Goal: Information Seeking & Learning: Learn about a topic

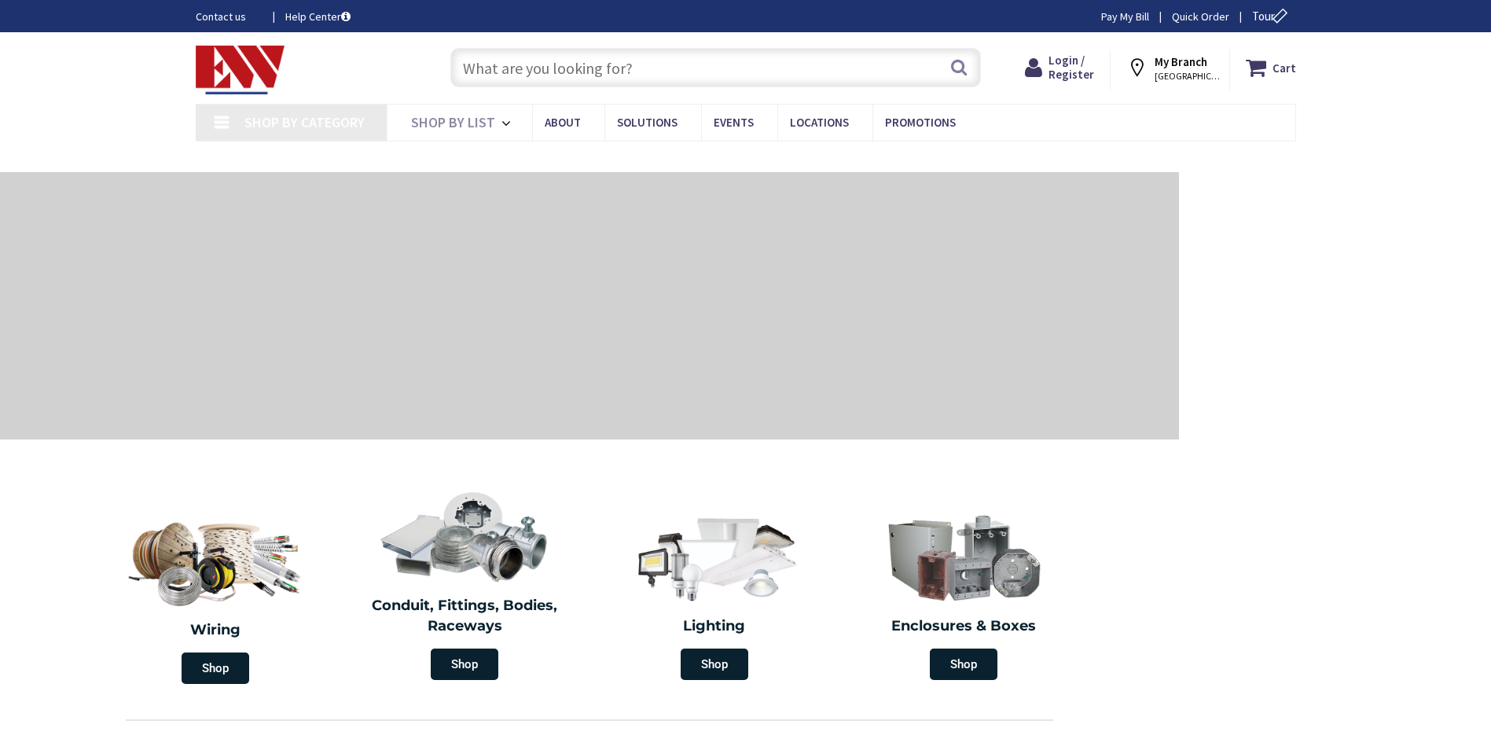
type input "CT-[GEOGRAPHIC_DATA], [GEOGRAPHIC_DATA]"
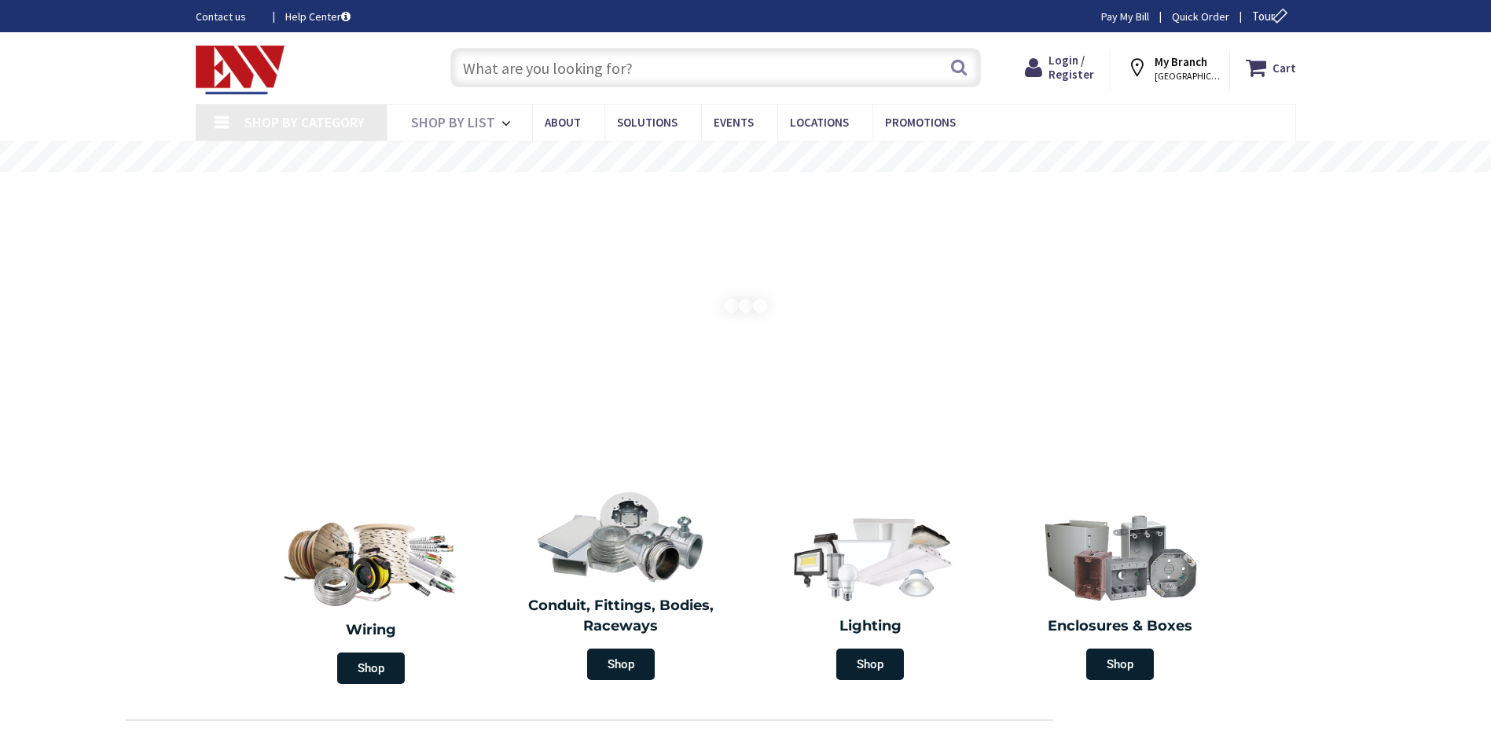
click at [495, 67] on input "text" at bounding box center [715, 67] width 531 height 39
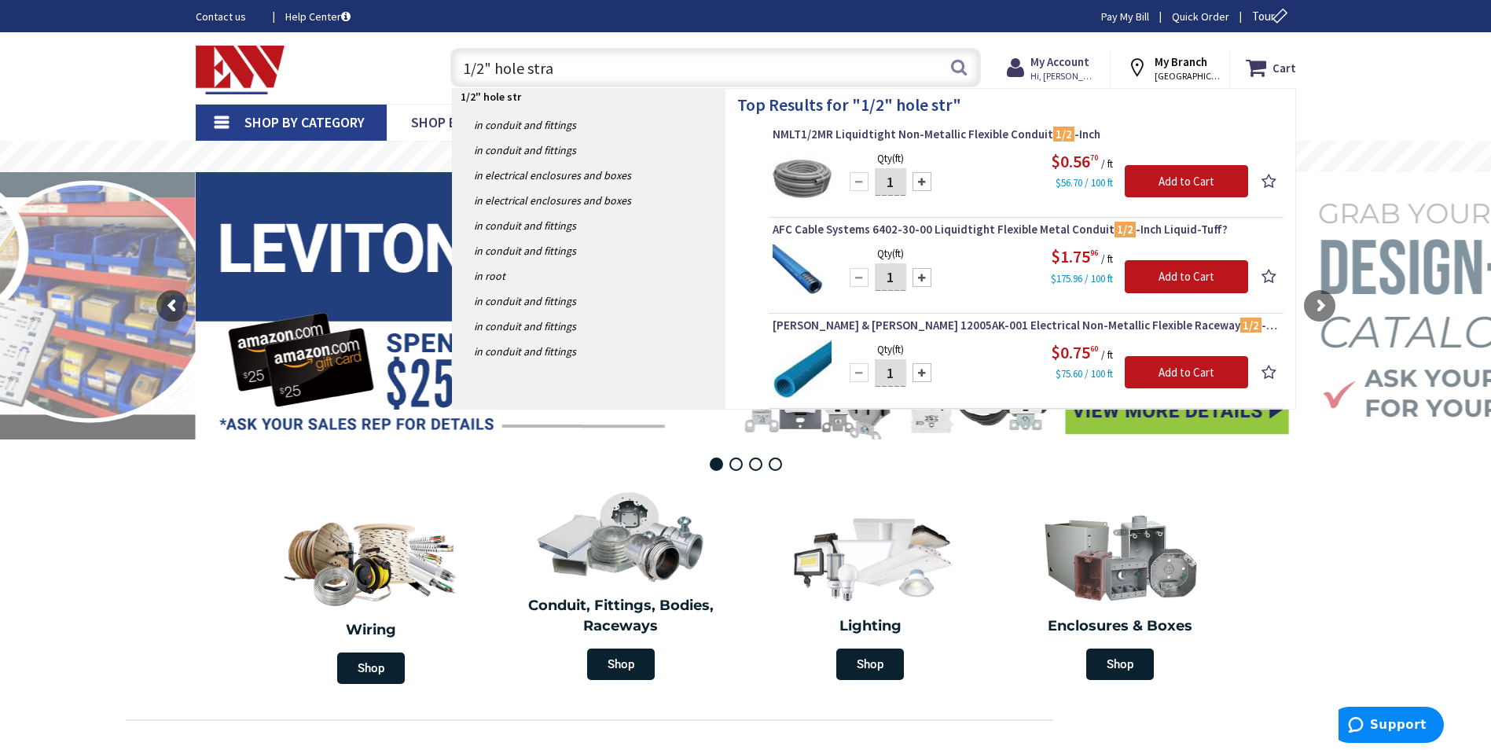
type input "1/2" hole strap"
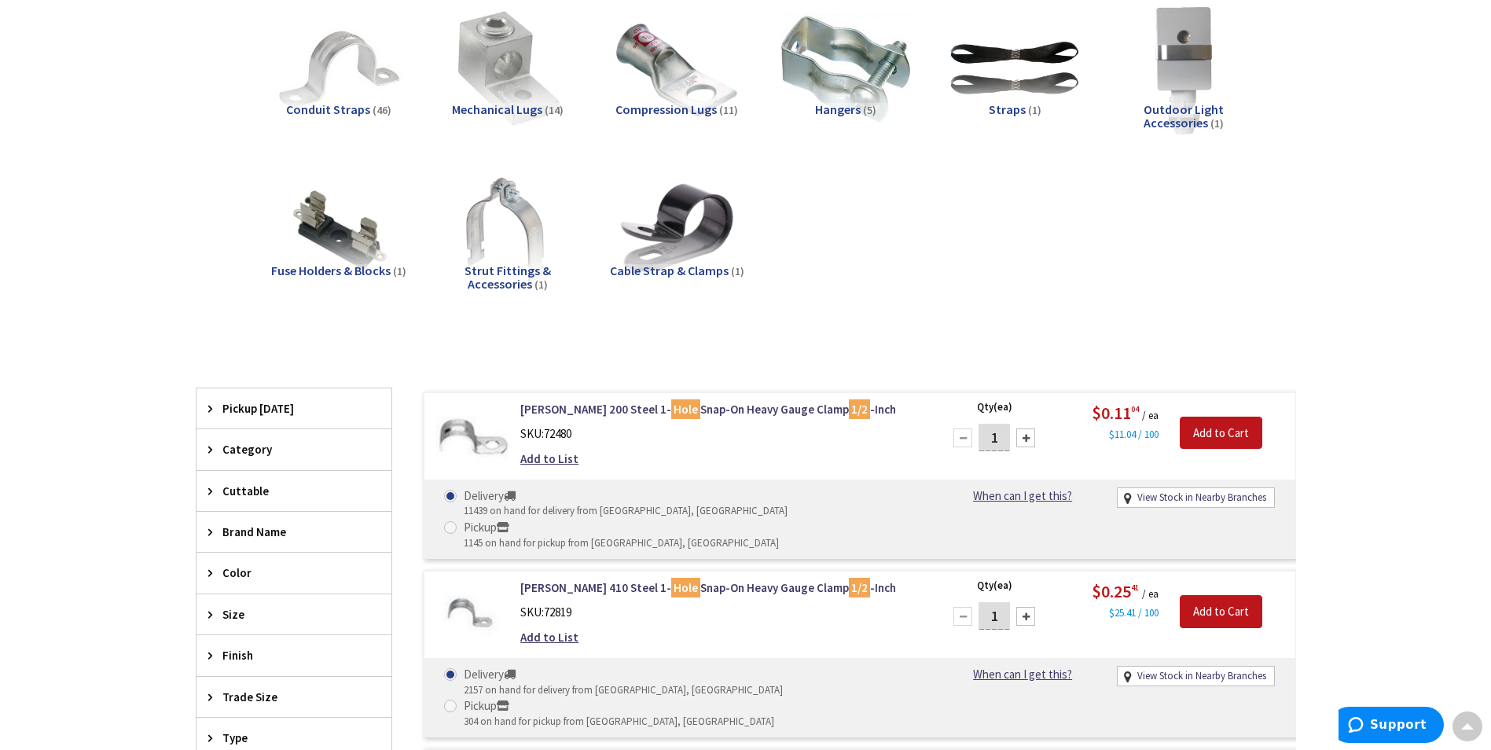
scroll to position [238, 0]
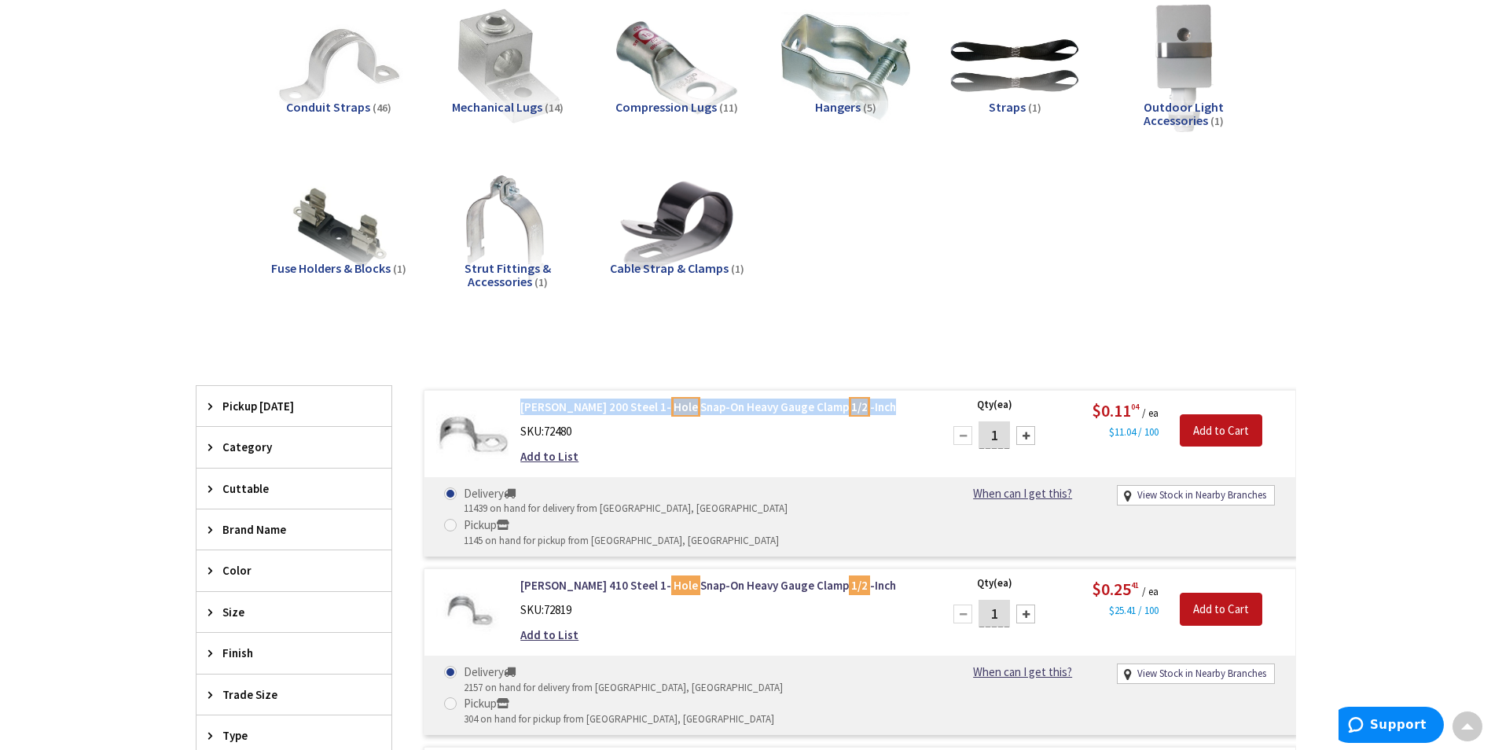
drag, startPoint x: 515, startPoint y: 406, endPoint x: 908, endPoint y: 413, distance: 393.1
click at [908, 413] on div "Crouse-Hinds 200 Steel 1- Hole Snap-On Heavy Gauge Clamp 1/2 -Inch SKU: 72480 A…" at bounding box center [721, 436] width 424 height 74
drag, startPoint x: 908, startPoint y: 413, endPoint x: 730, endPoint y: 472, distance: 187.2
click at [751, 460] on div "Add to List" at bounding box center [720, 456] width 400 height 17
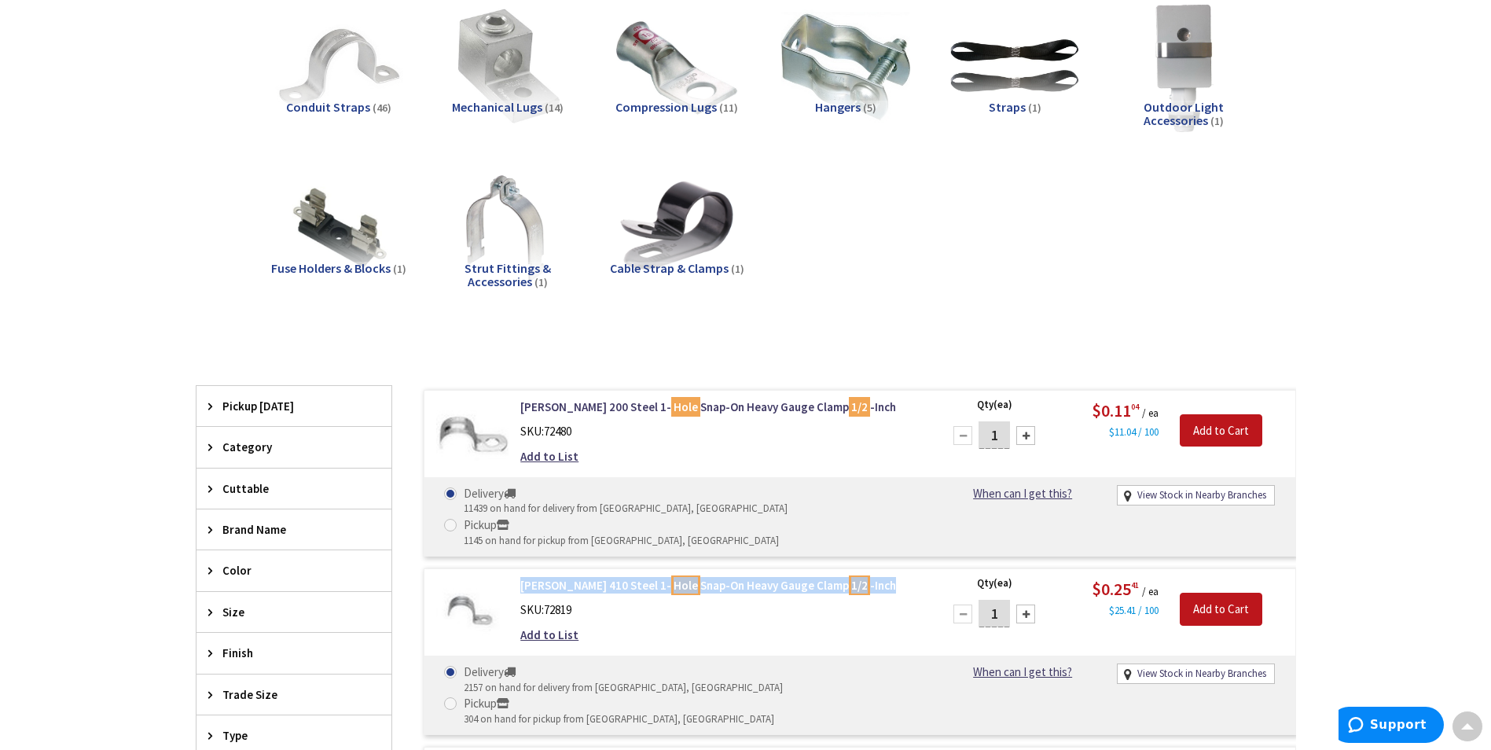
drag, startPoint x: 645, startPoint y: 557, endPoint x: 919, endPoint y: 557, distance: 273.5
click at [919, 577] on div "Crouse-Hinds 410 Steel 1- Hole Snap-On Heavy Gauge Clamp 1/2 -Inch SKU: 72819 A…" at bounding box center [721, 614] width 424 height 74
copy link "Crouse-Hinds 410 Steel 1- Hole Snap-On Heavy Gauge Clamp 1/2 -Inch"
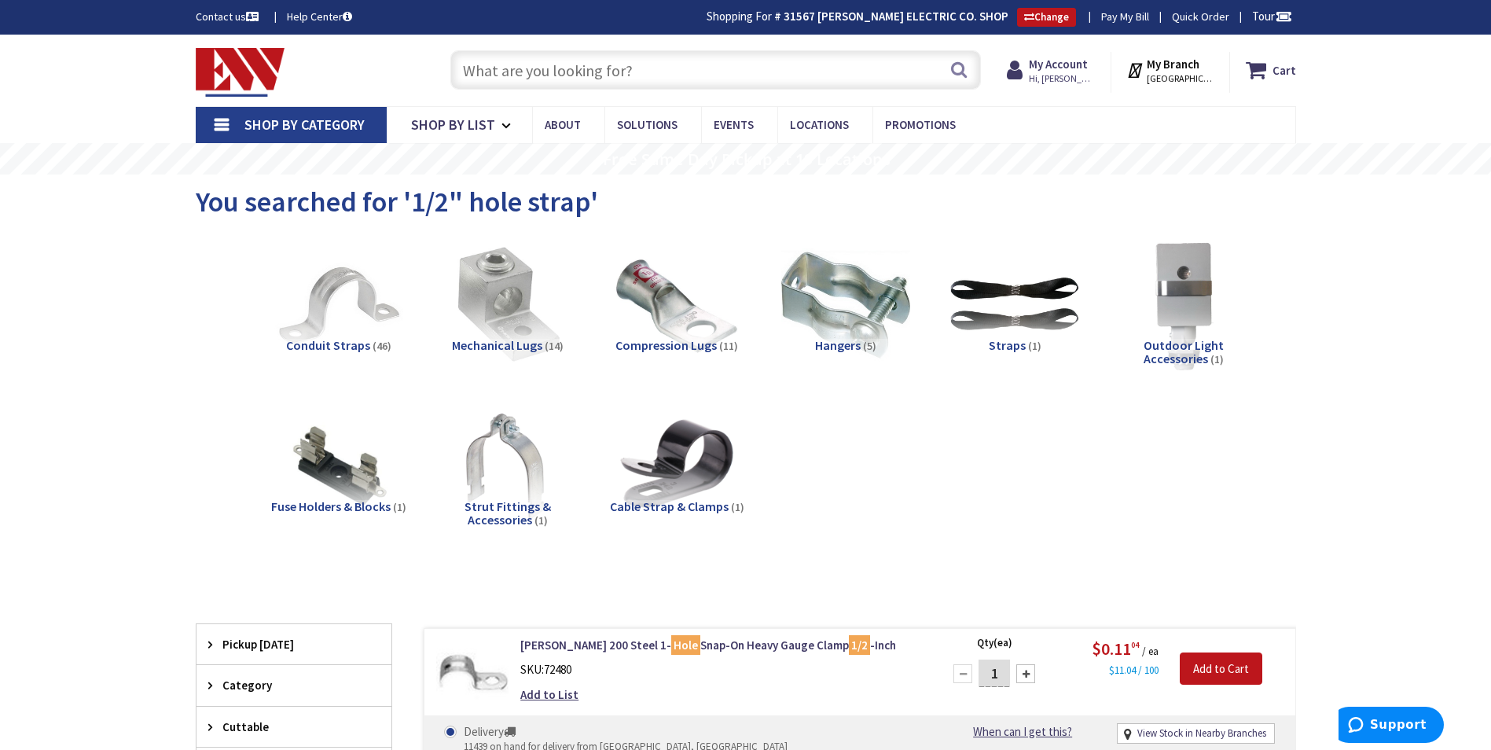
click at [494, 75] on input "text" at bounding box center [715, 69] width 531 height 39
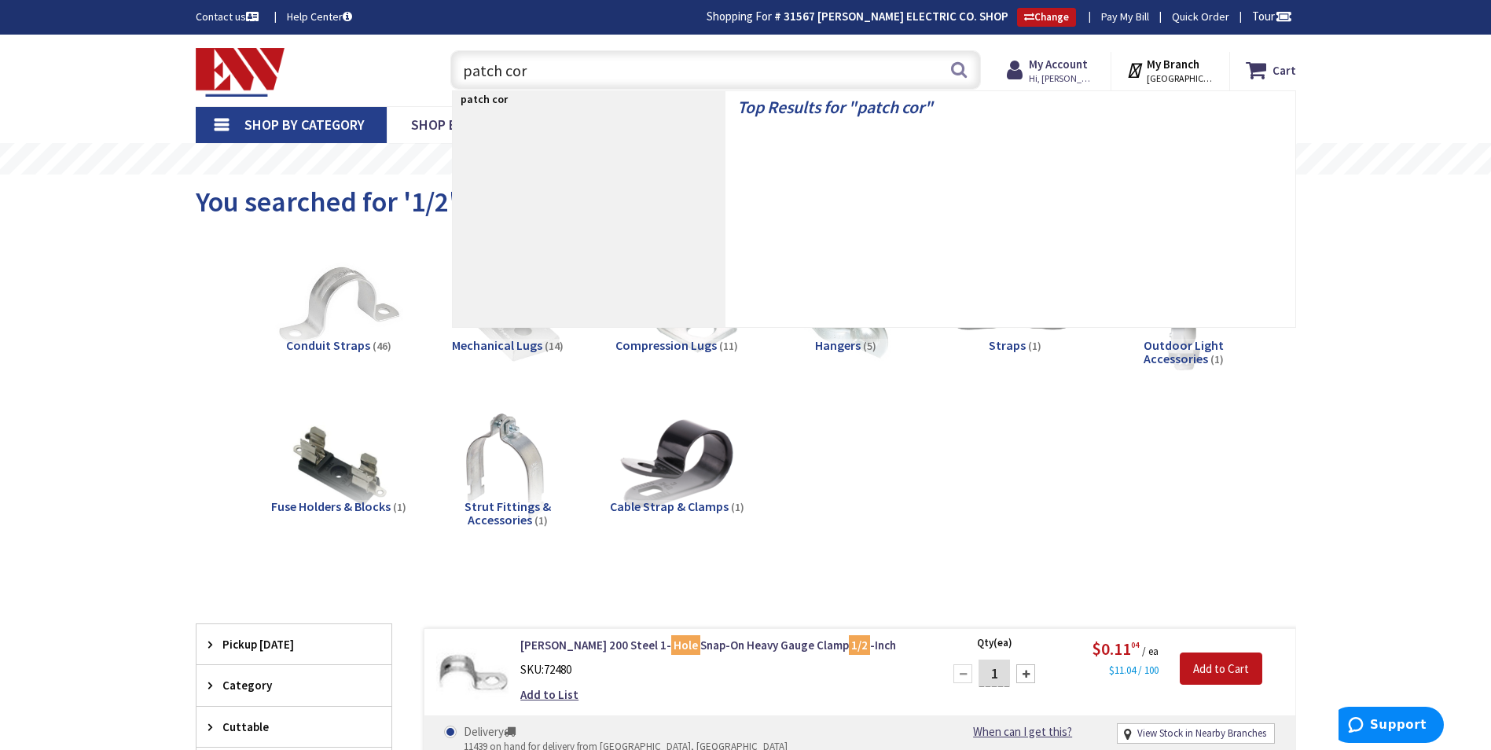
type input "patch cord"
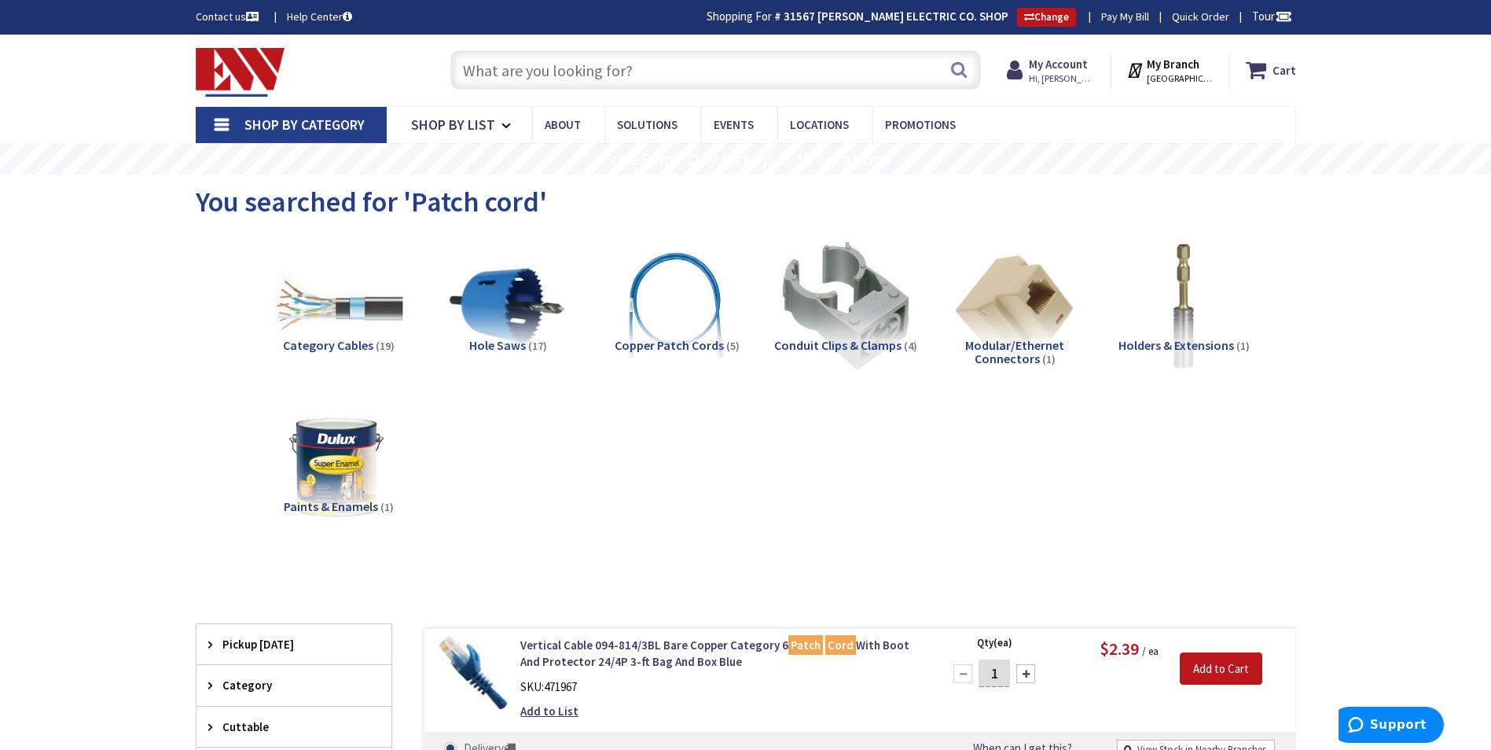
click at [488, 68] on input "text" at bounding box center [715, 69] width 531 height 39
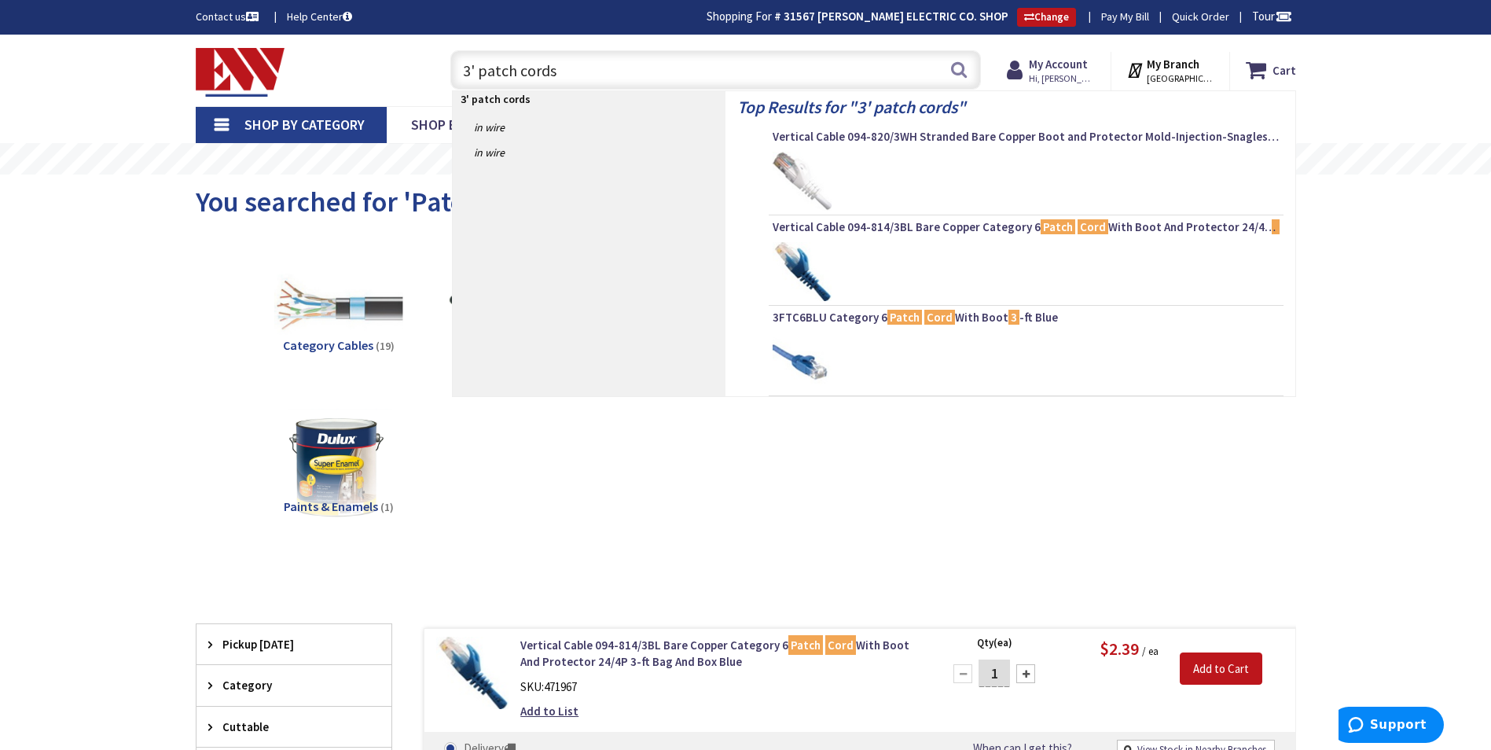
type input "3' patch cord"
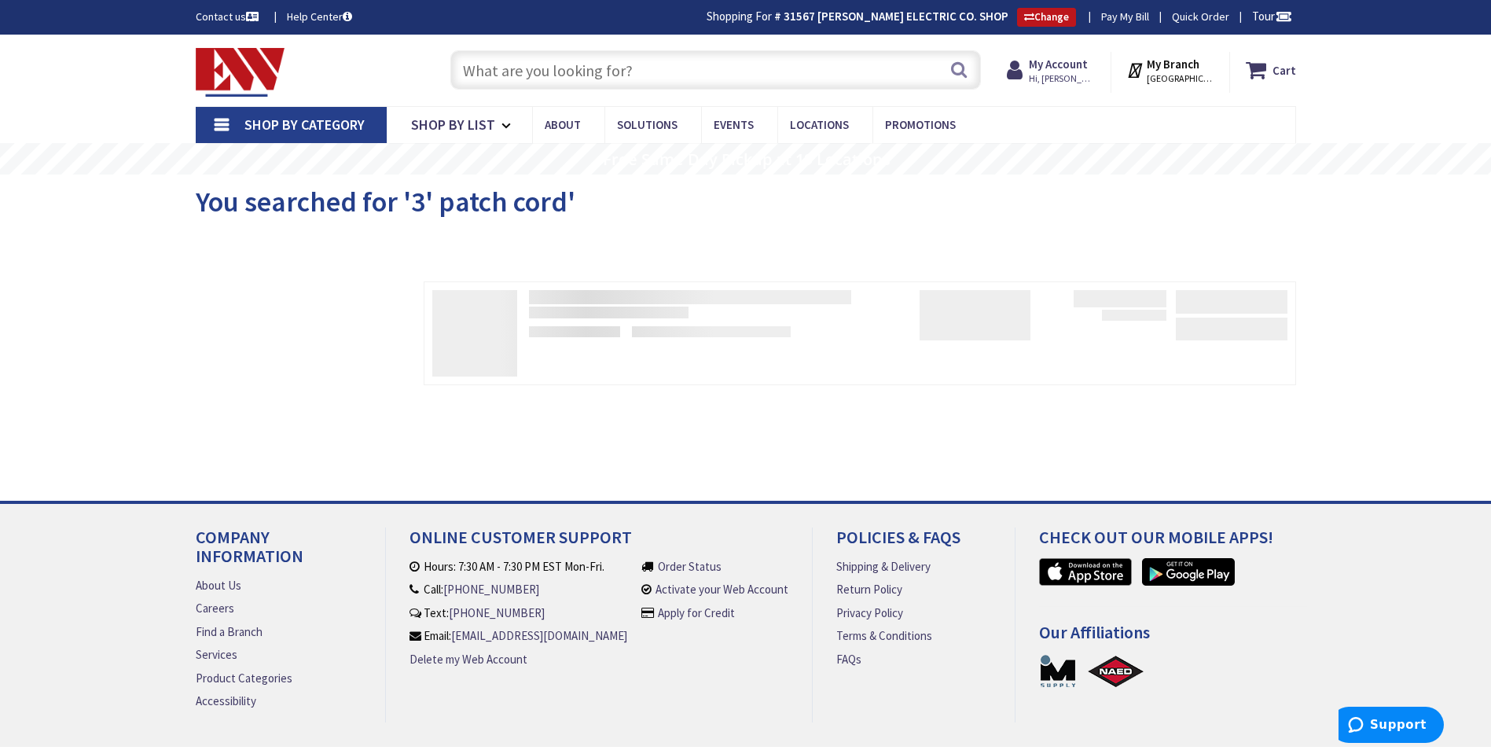
click at [505, 72] on input "text" at bounding box center [715, 69] width 531 height 39
type input "2"
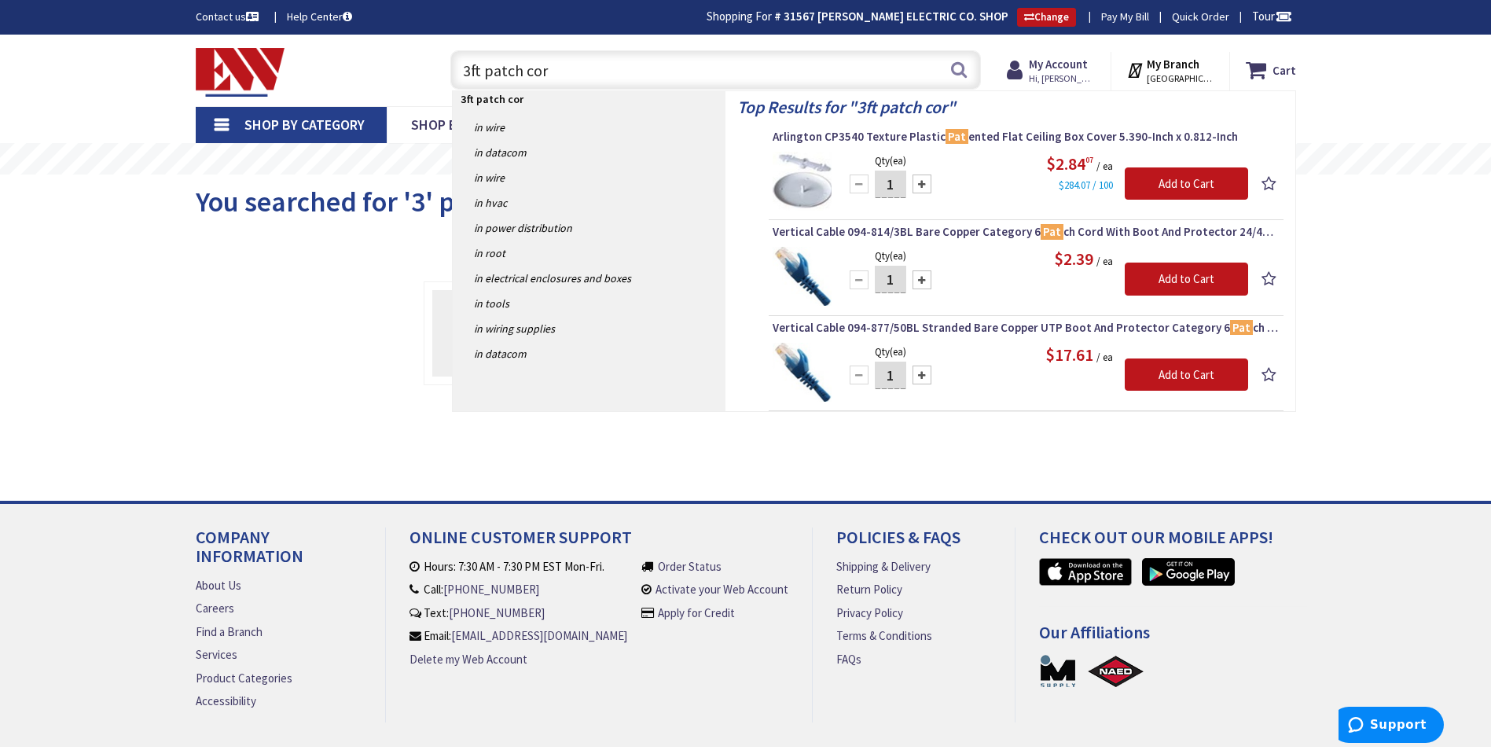
type input "3ft patch cord"
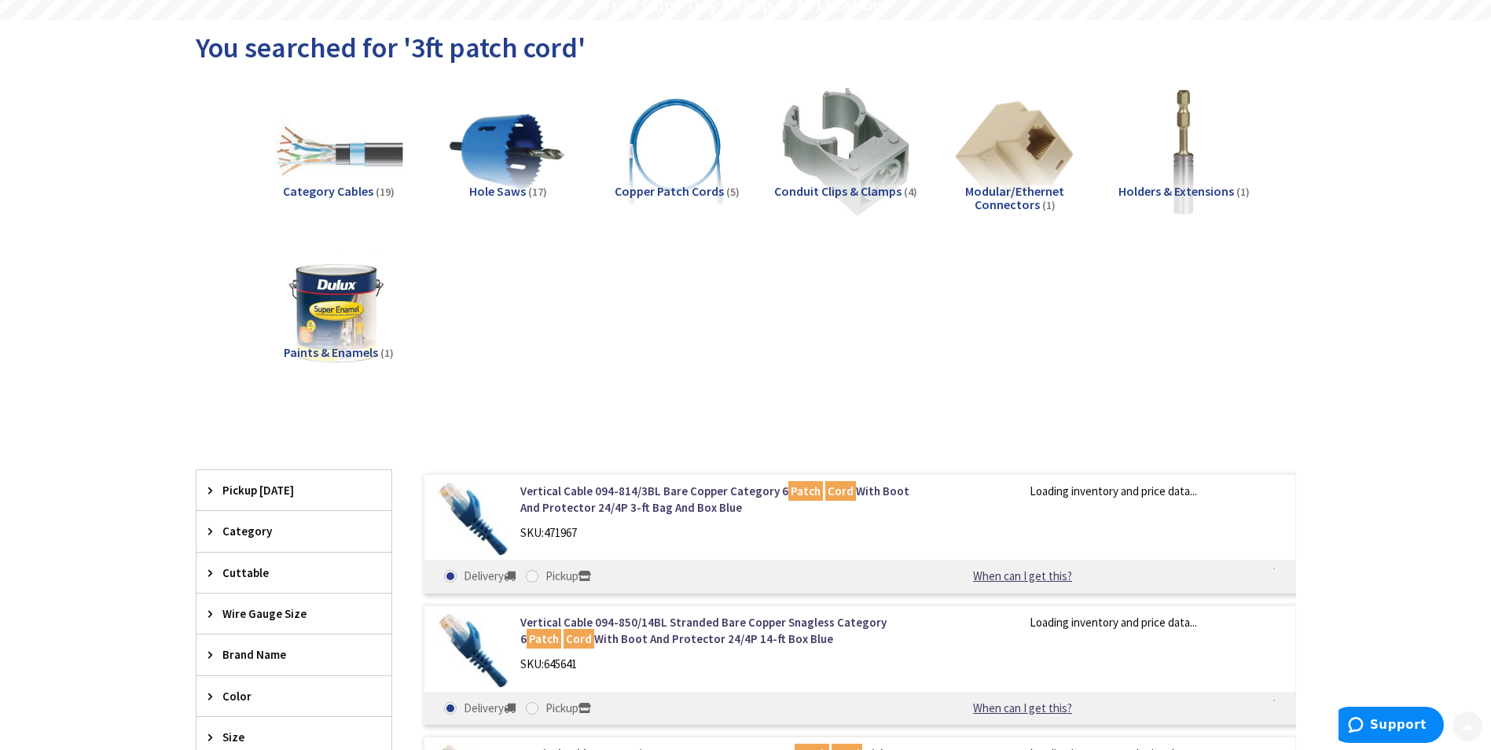
scroll to position [393, 0]
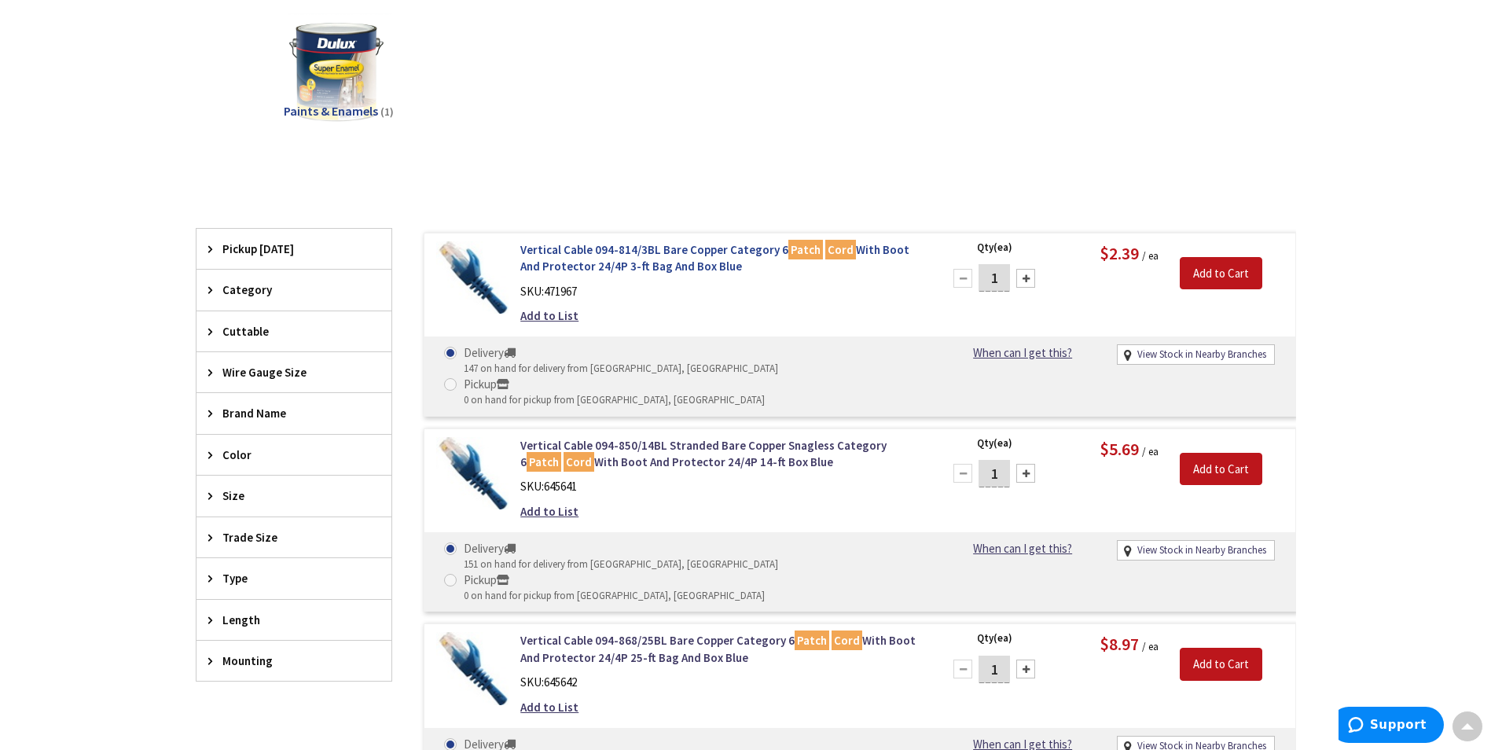
drag, startPoint x: 513, startPoint y: 250, endPoint x: 733, endPoint y: 266, distance: 220.7
click at [733, 266] on div "Vertical Cable 094-814/3BL Bare Copper Category 6 Patch Cord With Boot And Prot…" at bounding box center [721, 286] width 424 height 91
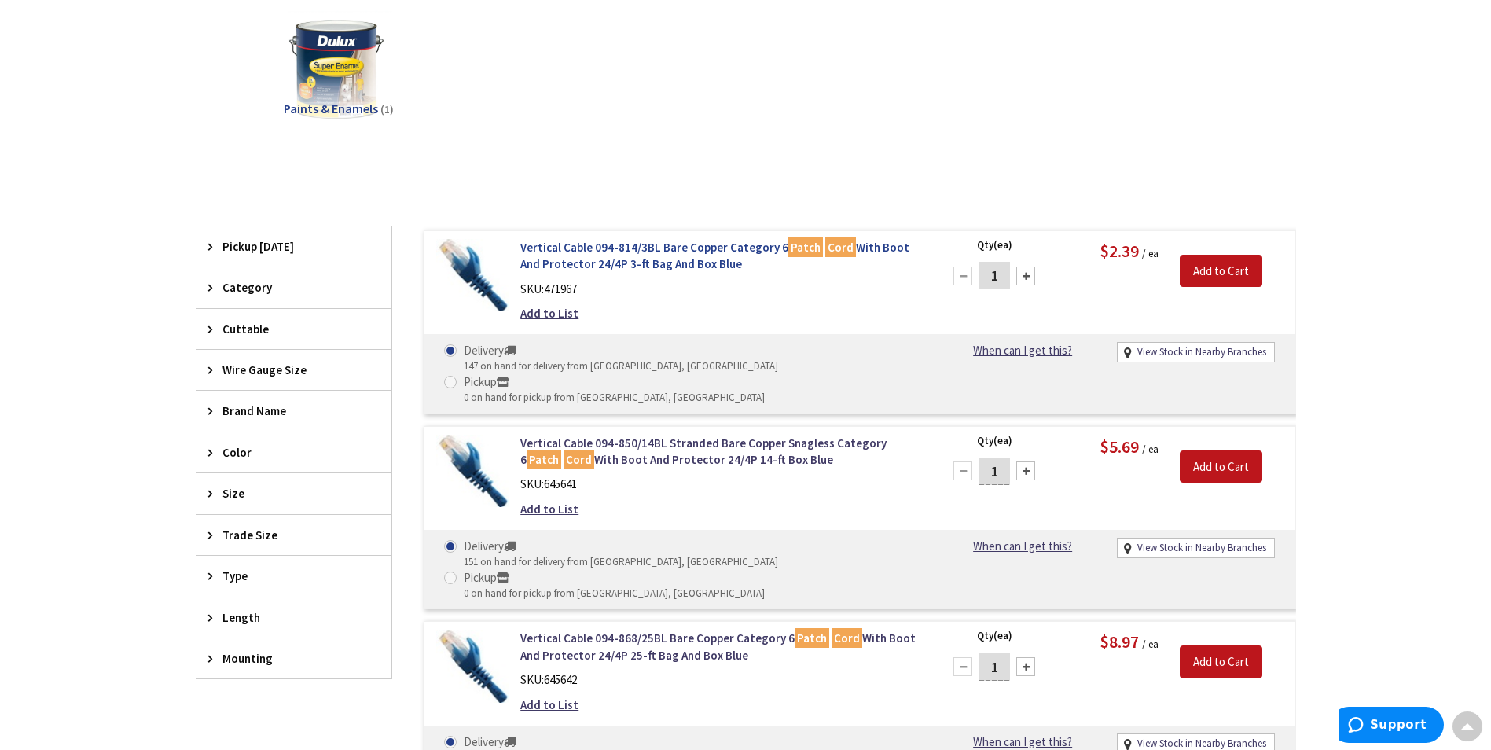
copy link "Vertical Cable 094-814/3BL Bare Copper Category 6 Patch Cord With Boot And Prot…"
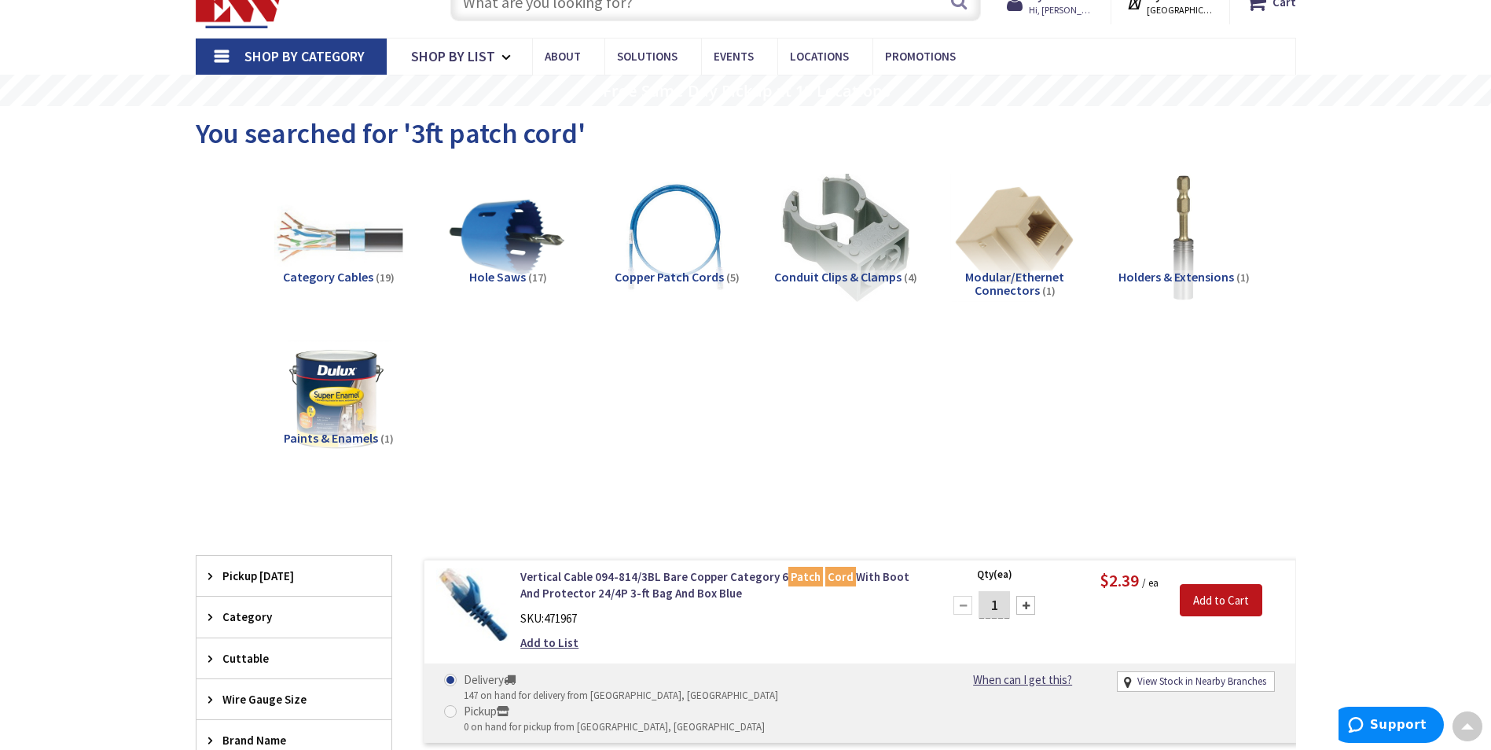
scroll to position [0, 0]
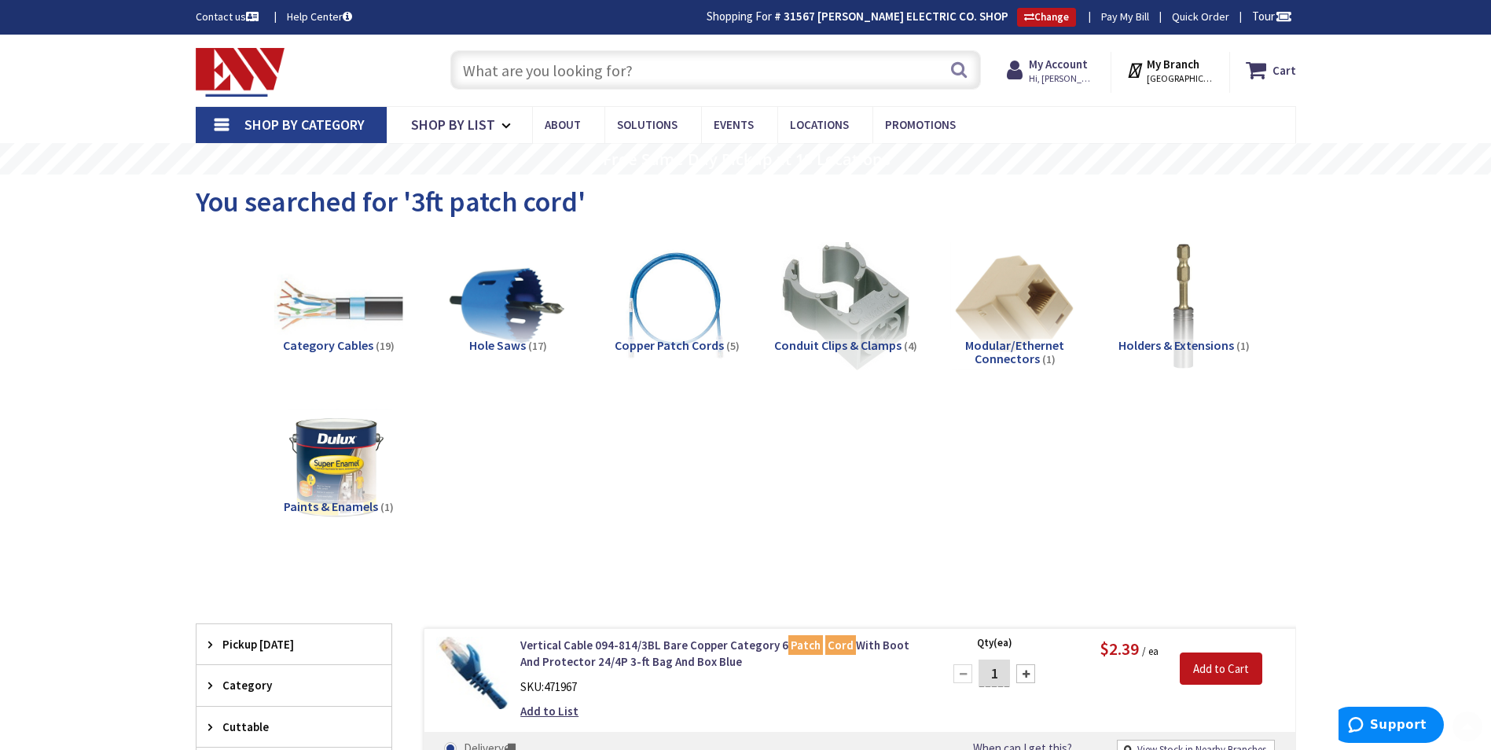
click at [531, 70] on input "text" at bounding box center [715, 69] width 531 height 39
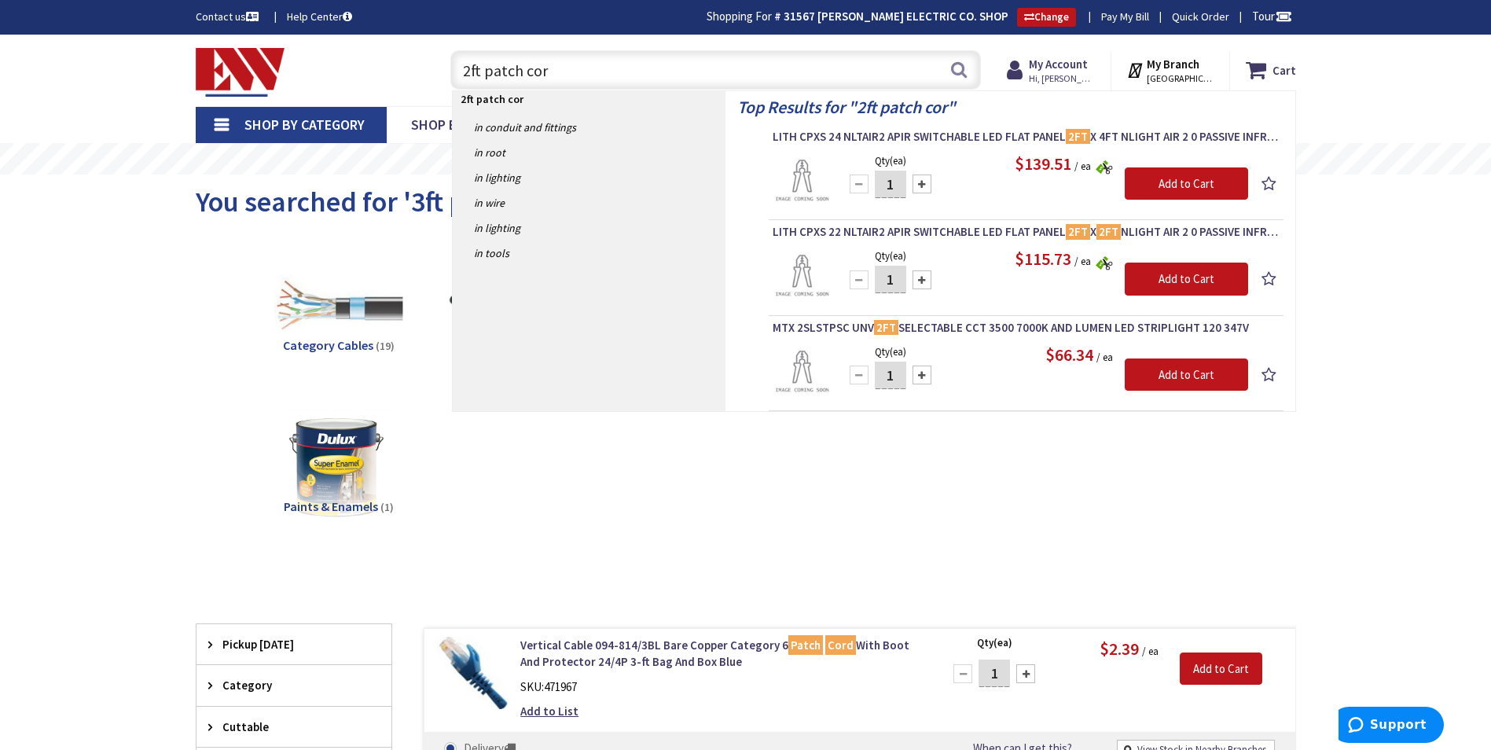
type input "2ft patch cord"
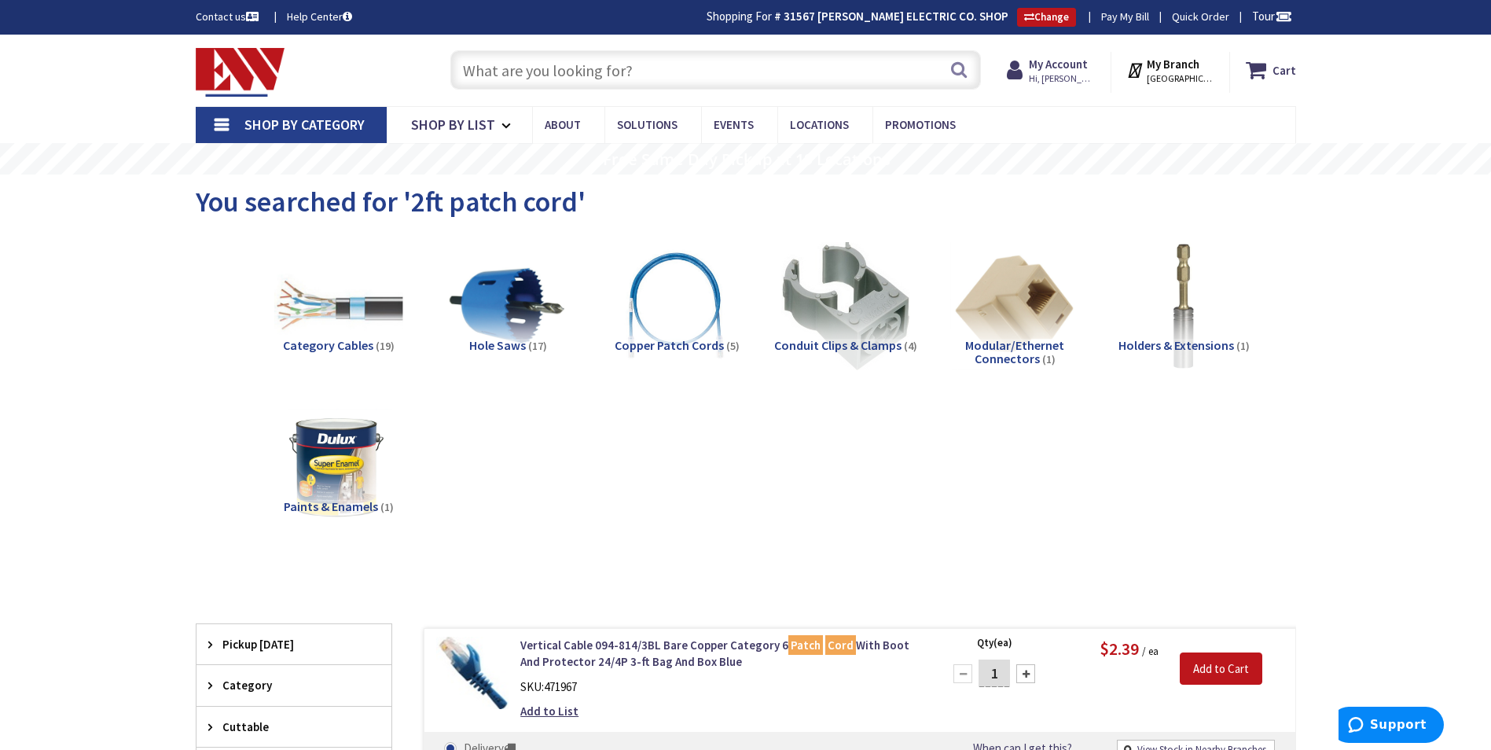
click at [573, 64] on input "text" at bounding box center [715, 69] width 531 height 39
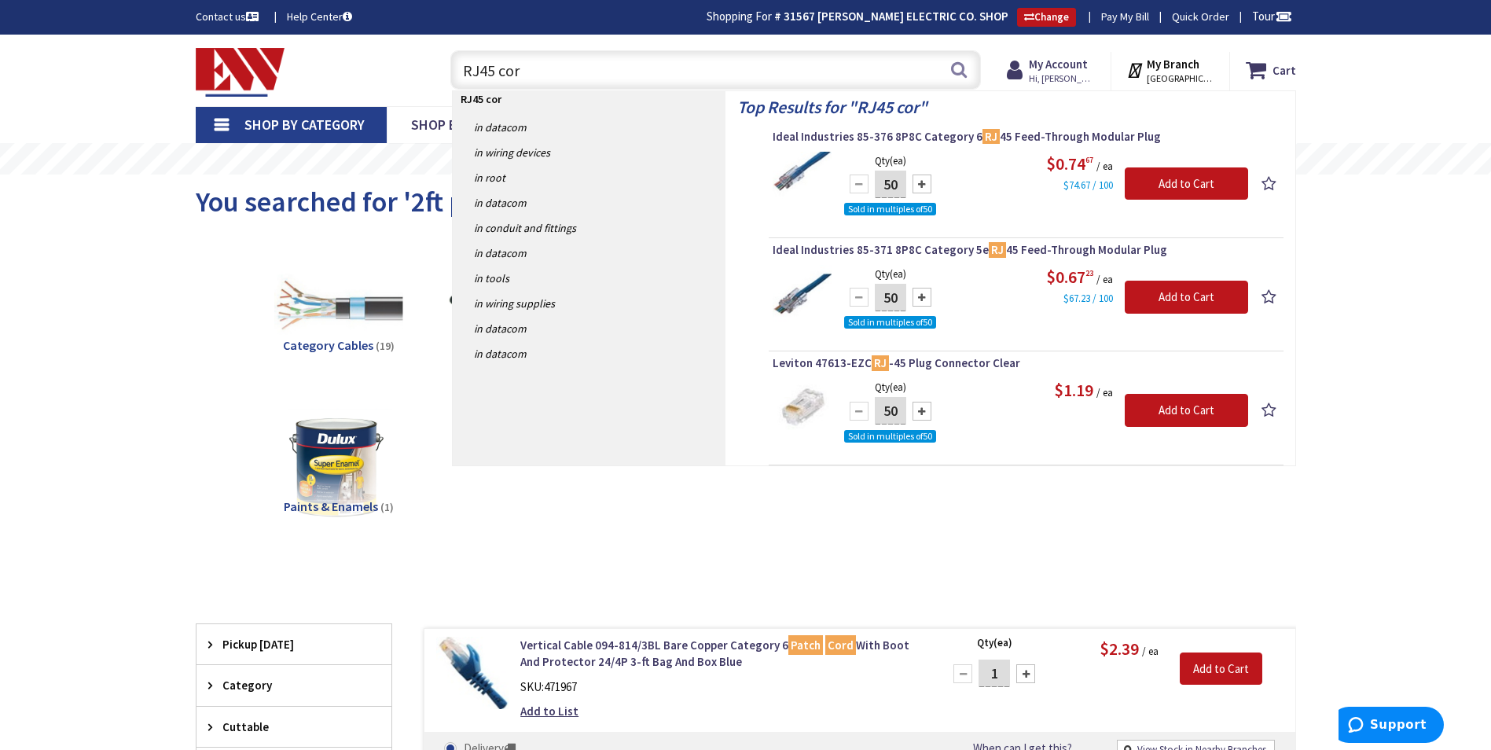
type input "RJ45 cord"
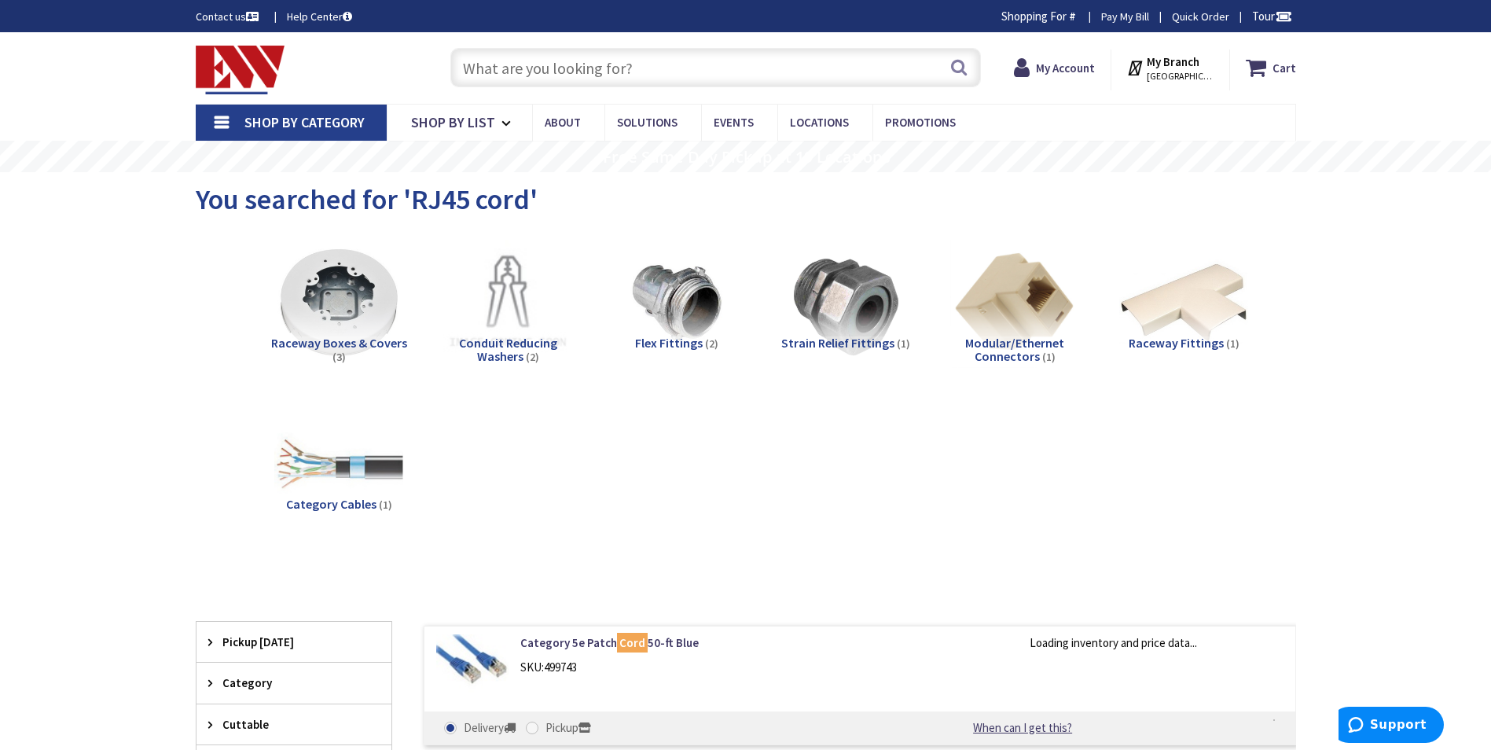
click at [495, 66] on input "text" at bounding box center [715, 67] width 531 height 39
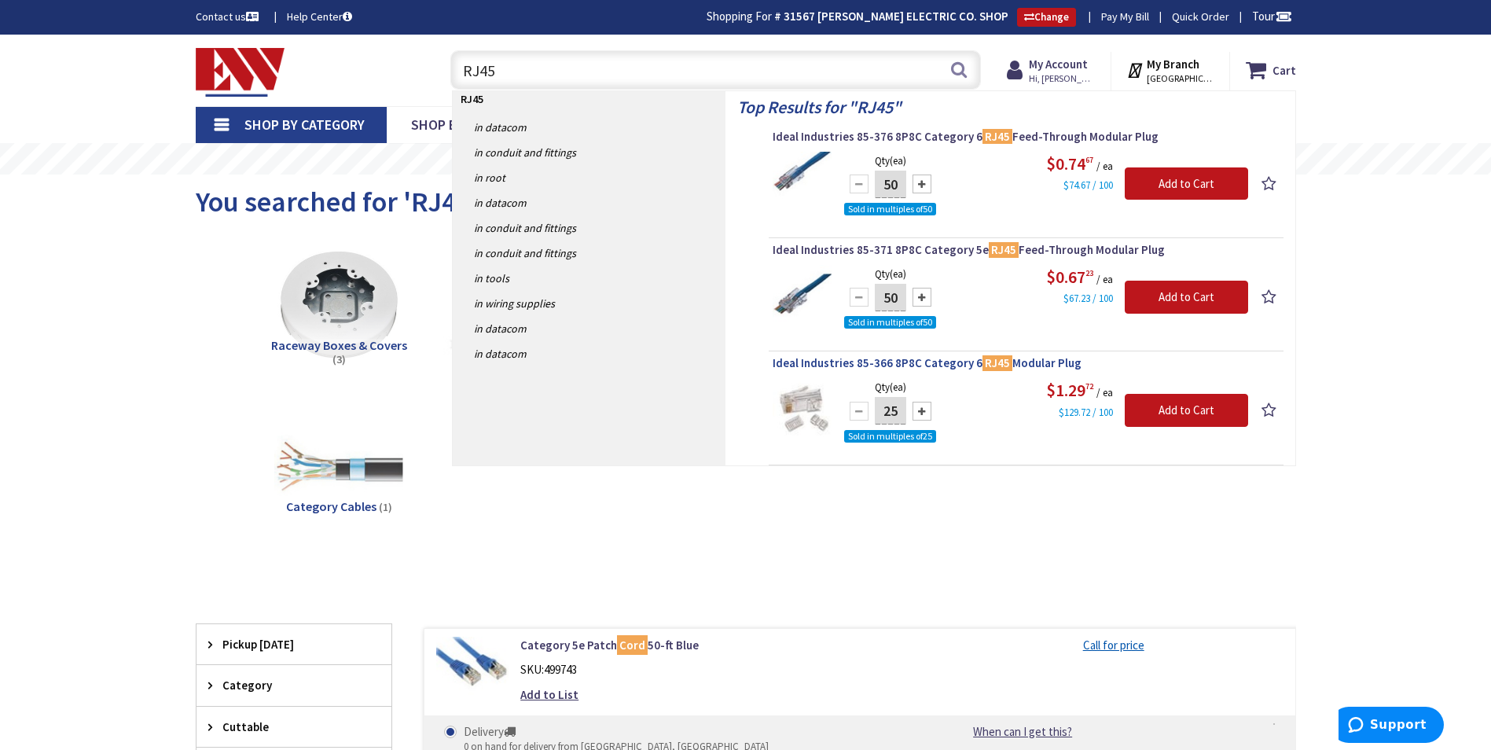
type input "RJ45"
click at [1021, 366] on span "Ideal Industries 85-366 8P8C Category 6 RJ45 Modular Plug" at bounding box center [1026, 363] width 507 height 16
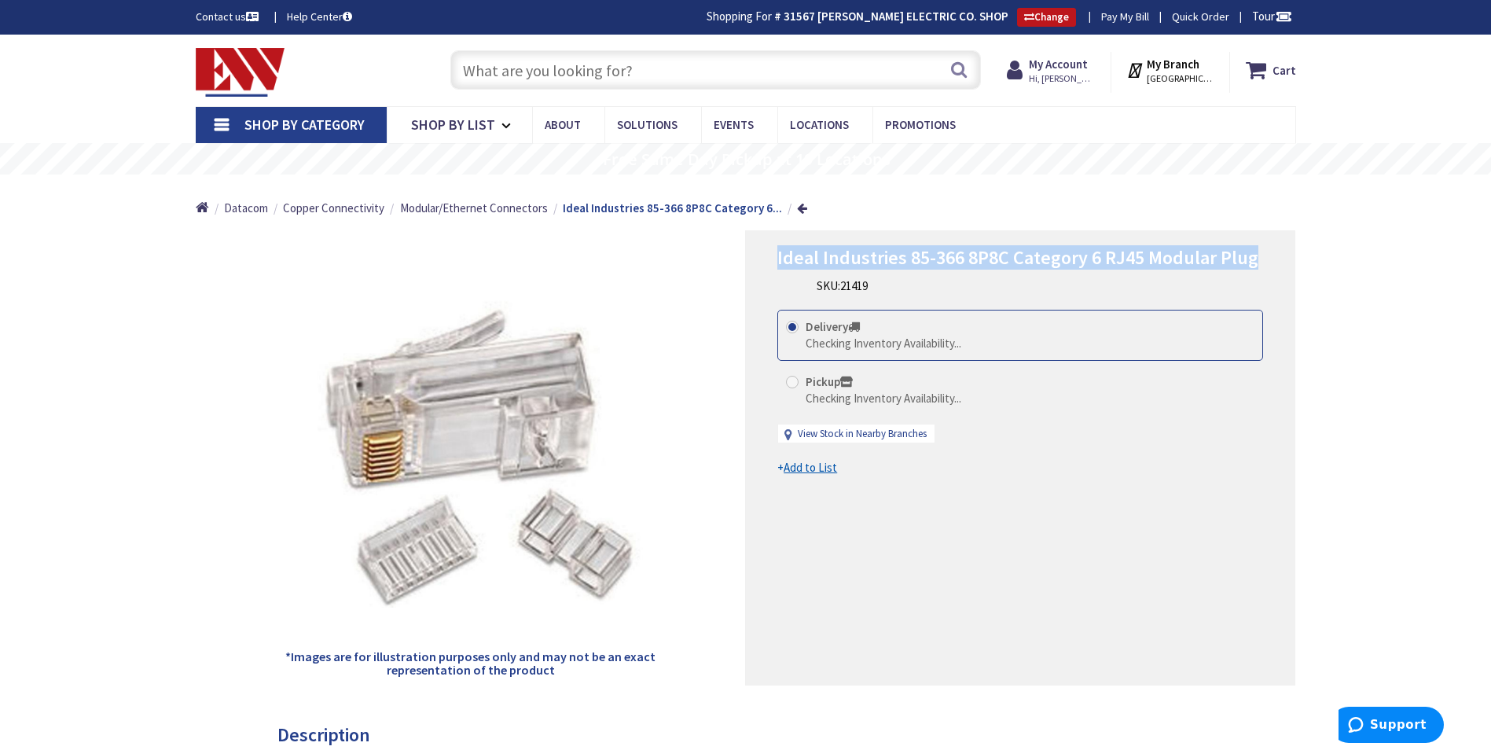
drag, startPoint x: 881, startPoint y: 260, endPoint x: 1273, endPoint y: 257, distance: 391.5
click at [1273, 257] on div "Ideal Industries 85-366 8P8C Category 6 RJ45 Modular Plug SKU: 21419 This produ…" at bounding box center [1020, 457] width 550 height 455
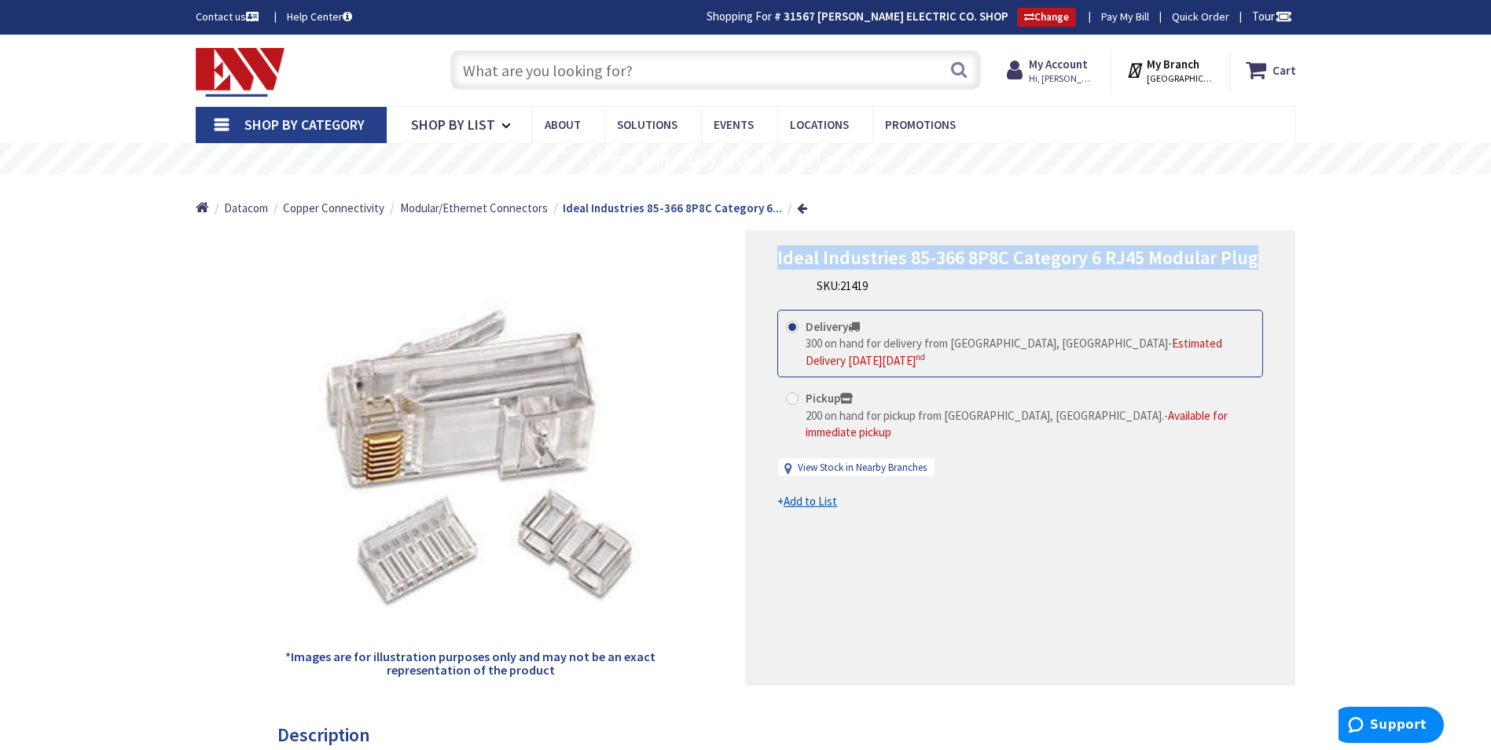
copy span "Ideal Industries 85-366 8P8C Category 6 RJ45 Modular Plug"
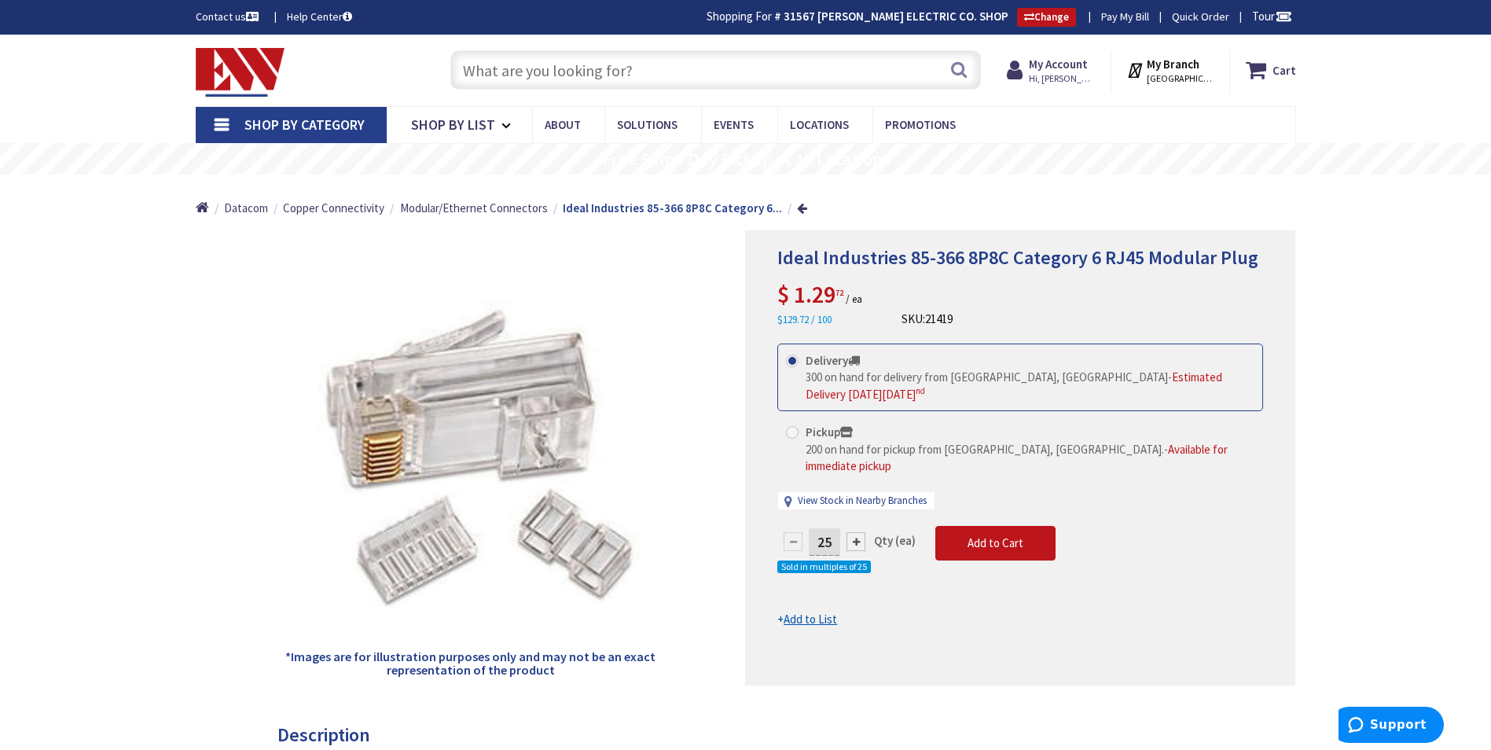
click at [498, 63] on input "text" at bounding box center [715, 69] width 531 height 39
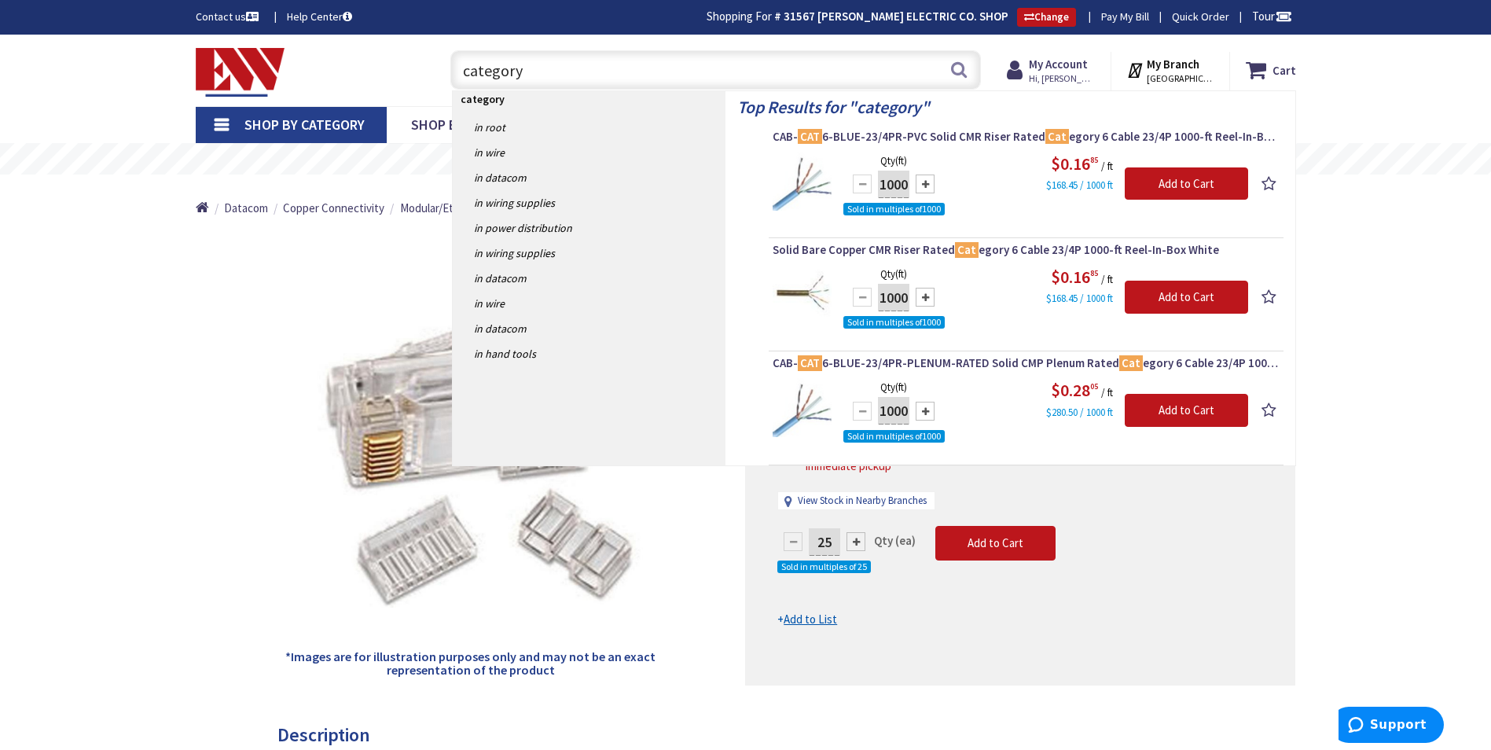
type input "category 6"
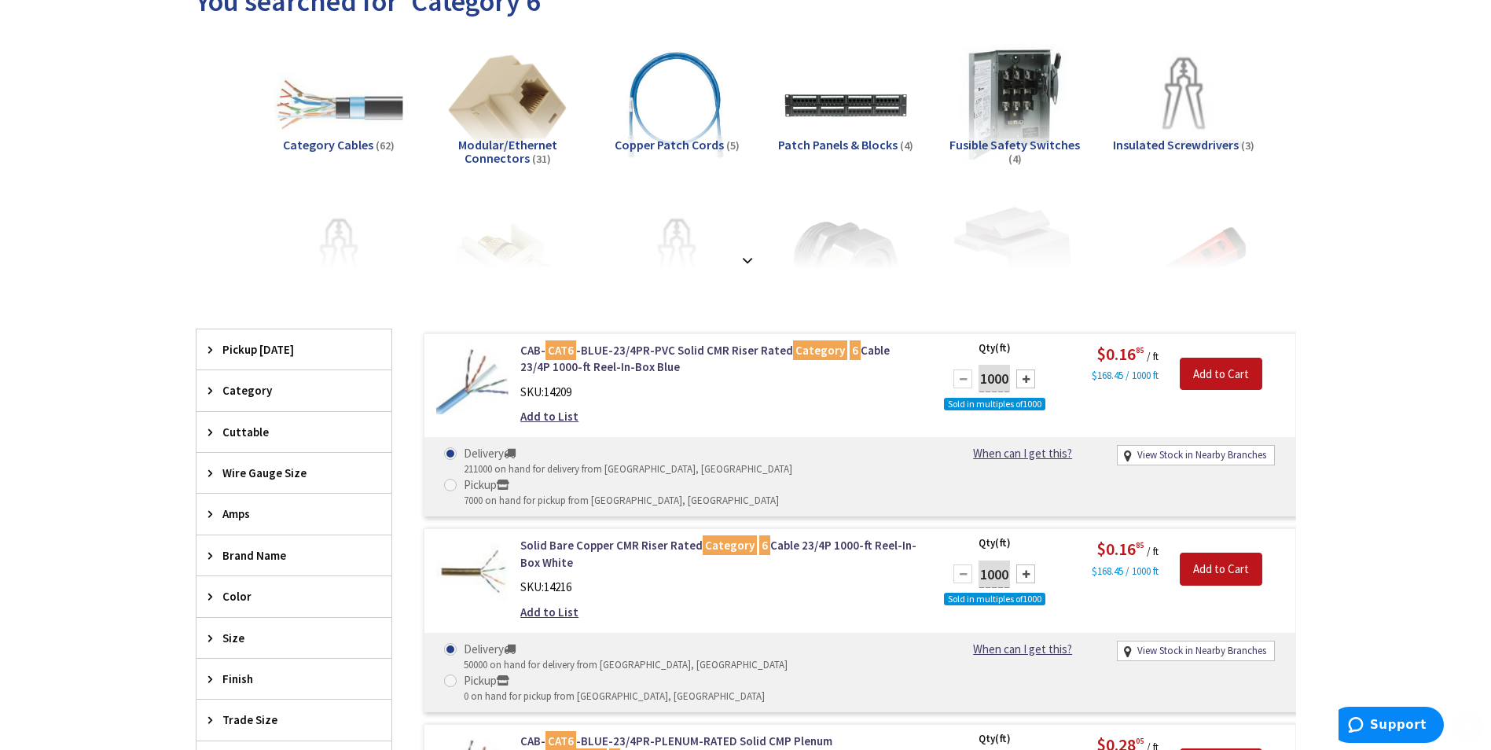
scroll to position [314, 0]
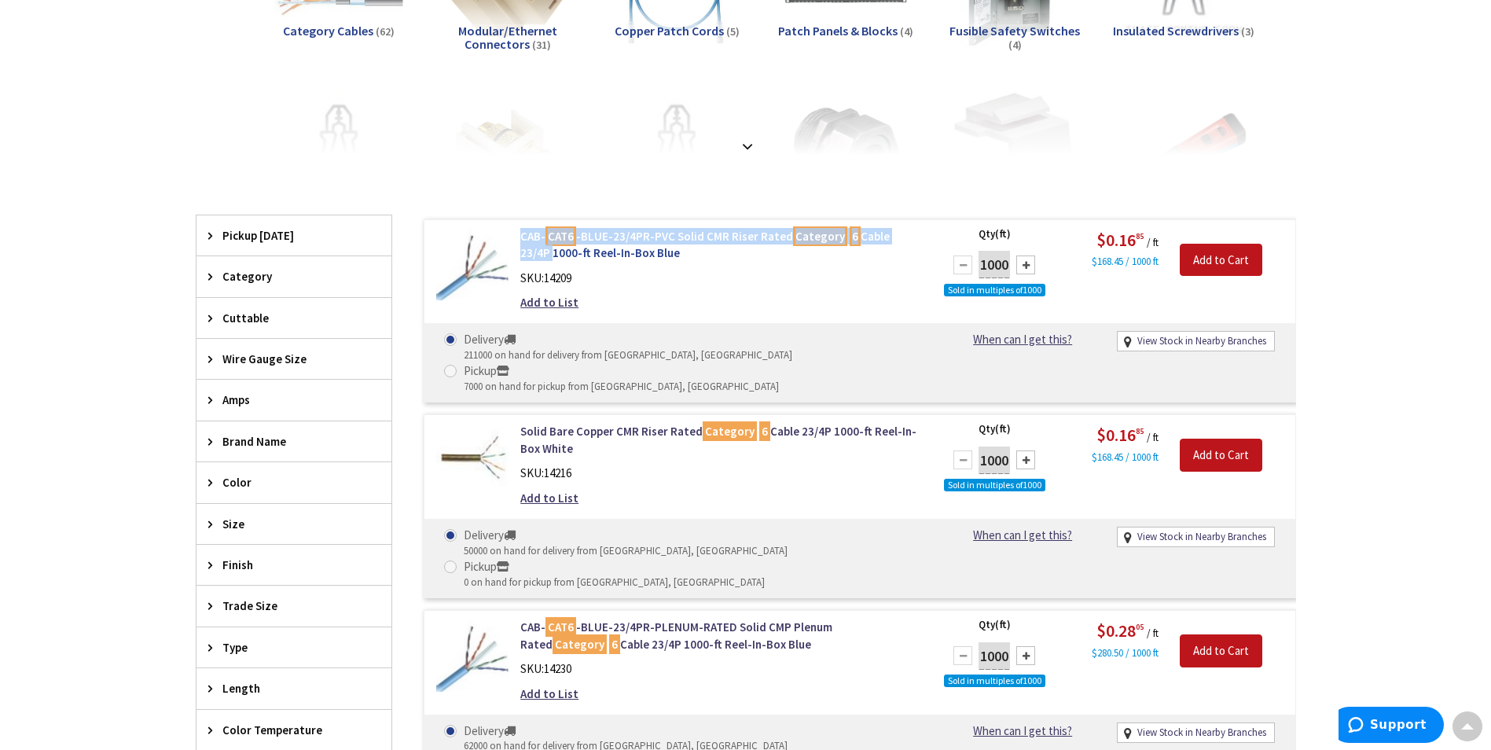
drag, startPoint x: 512, startPoint y: 233, endPoint x: 914, endPoint y: 241, distance: 402.5
click at [914, 241] on div "CAB- CAT6 -BLUE-23/4PR-PVC Solid CMR Riser Rated Category 6 Cable 23/4P 1000-ft…" at bounding box center [721, 273] width 424 height 91
copy link "CAB- CAT6 -BLUE-23/4PR-PVC Solid CMR Riser Rated Category 6 Cable 23/4P"
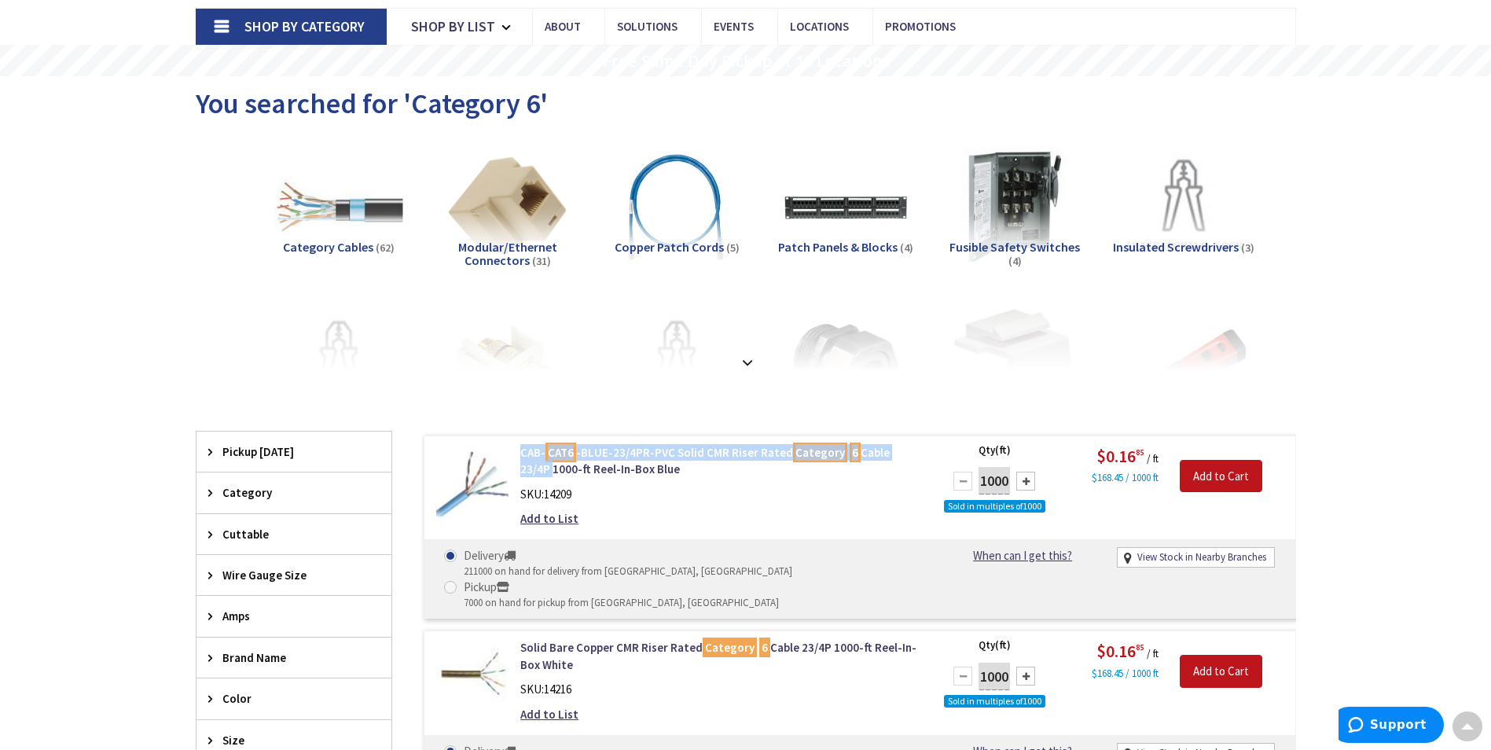
scroll to position [0, 0]
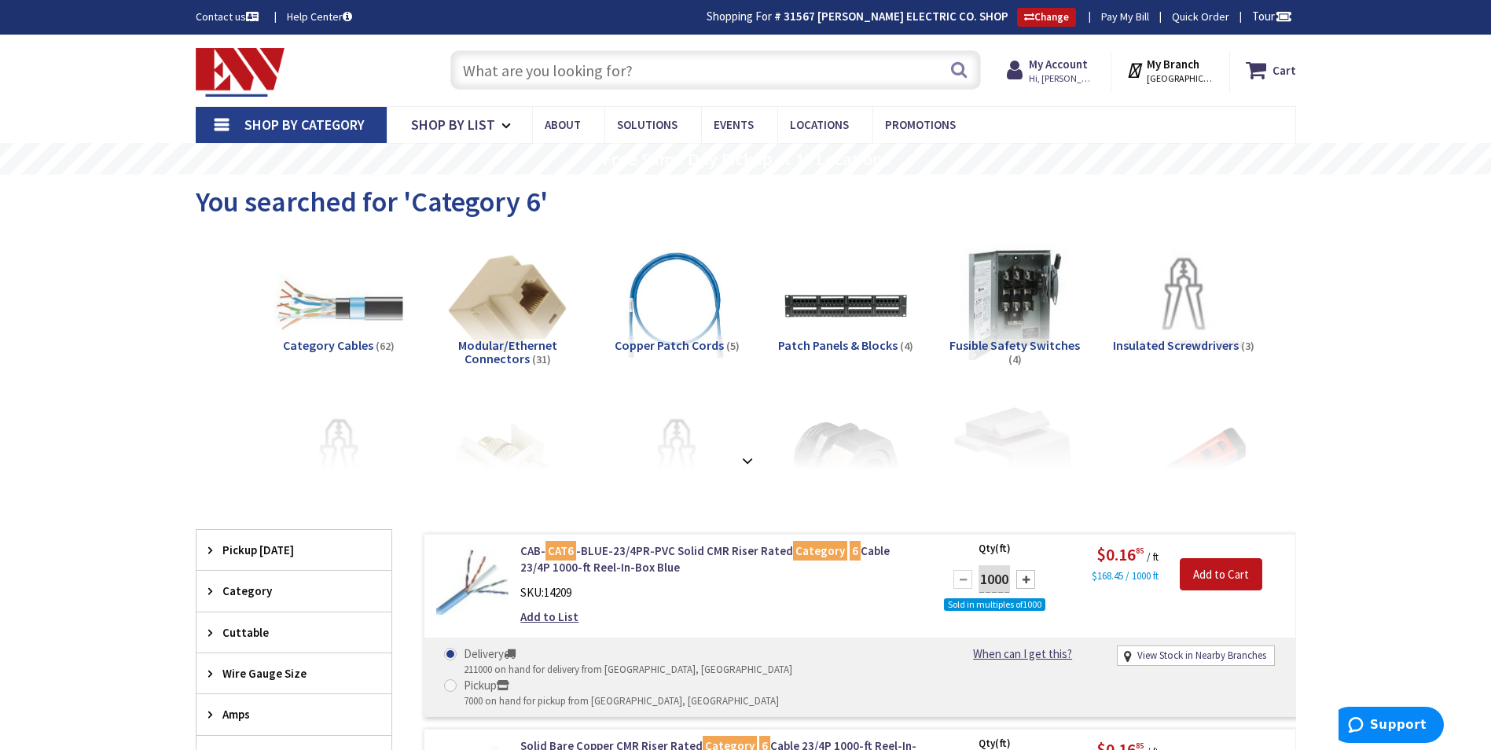
click at [520, 61] on input "text" at bounding box center [715, 69] width 531 height 39
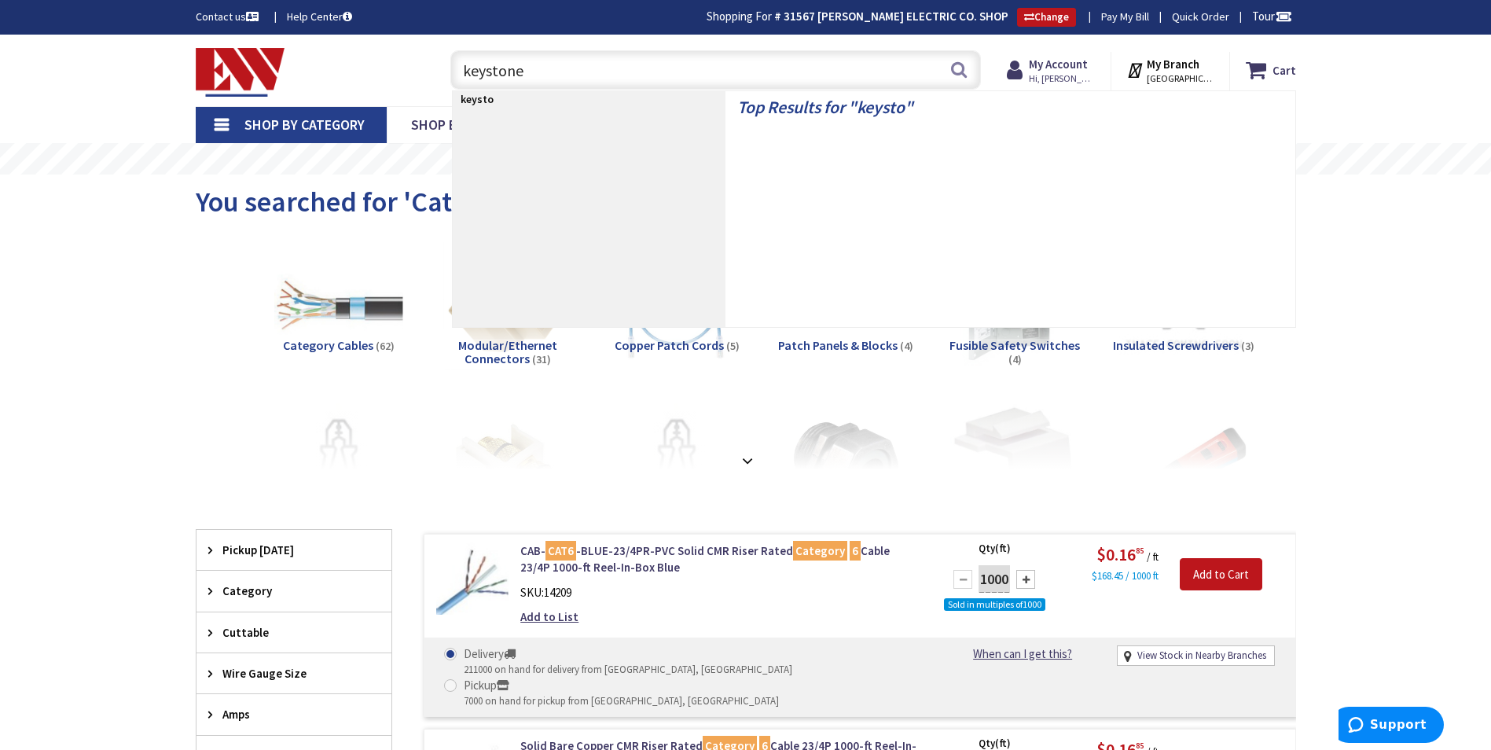
type input "keystones"
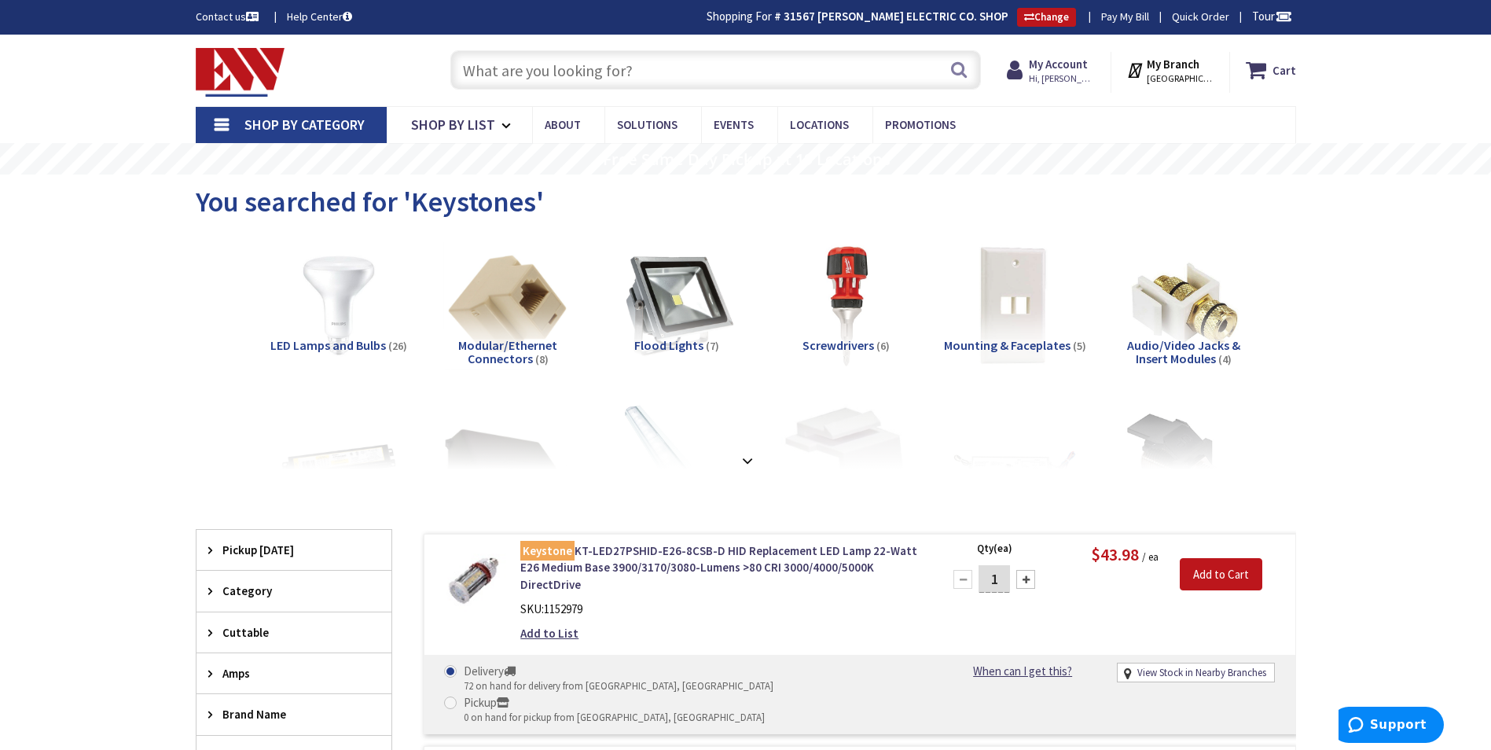
click at [535, 59] on input "text" at bounding box center [715, 69] width 531 height 39
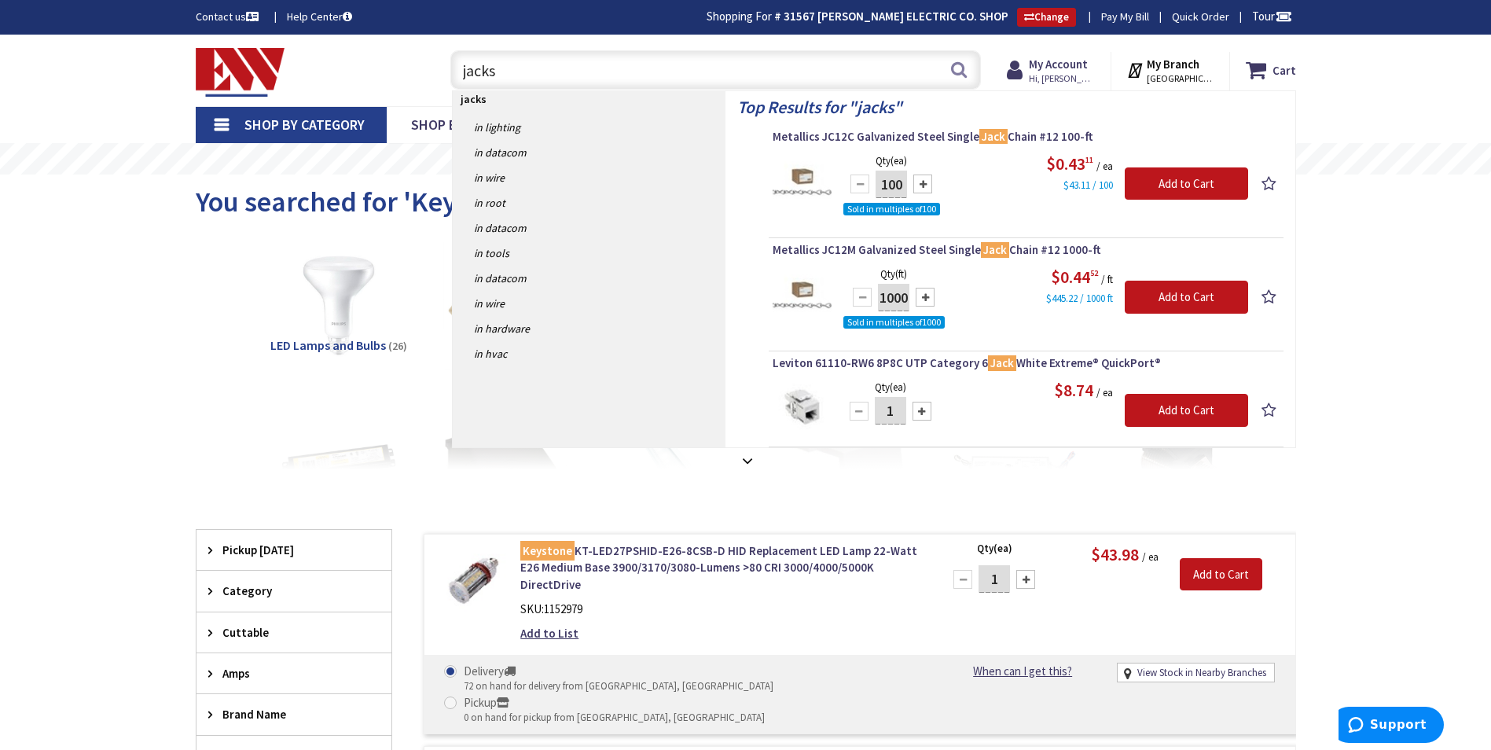
click at [459, 76] on input "jacks" at bounding box center [715, 69] width 531 height 39
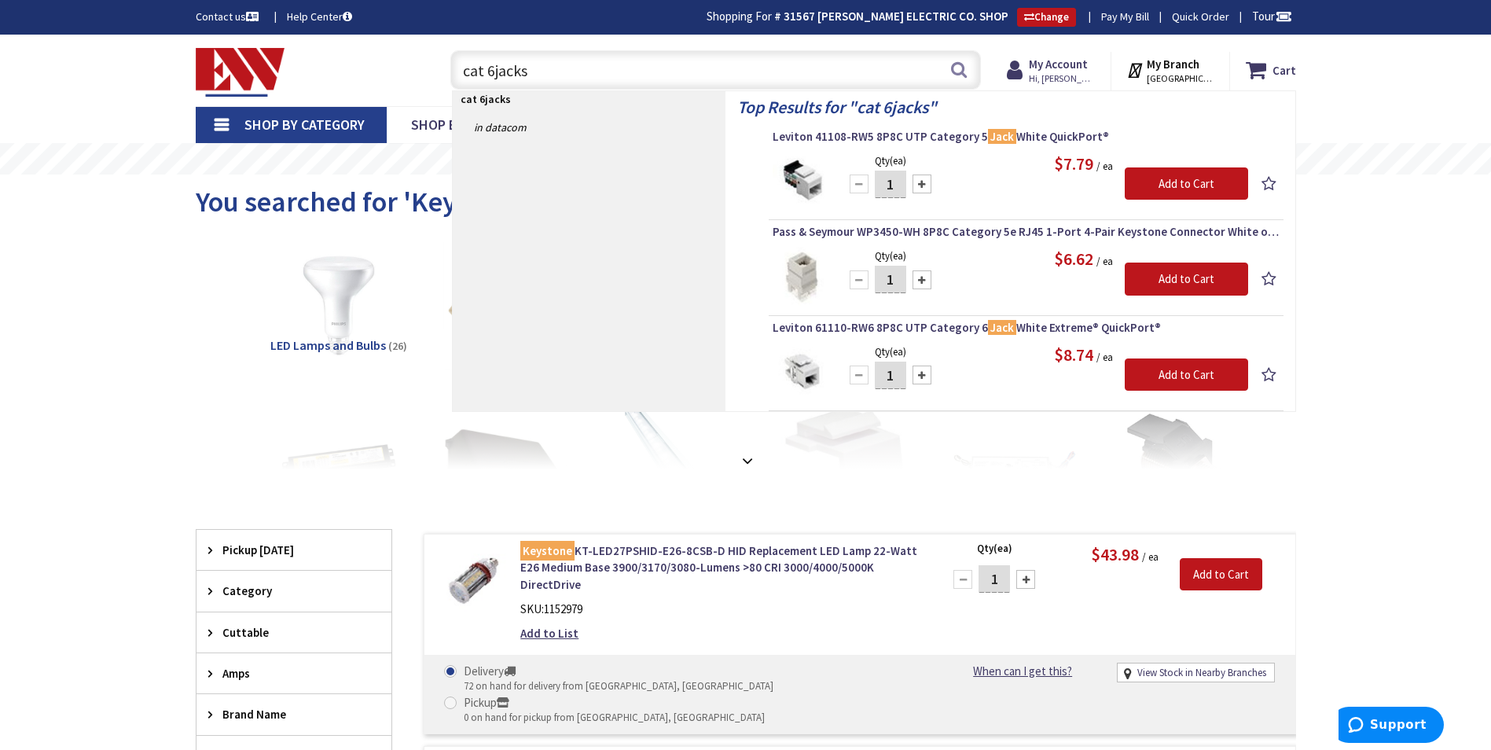
type input "cat 6 jacks"
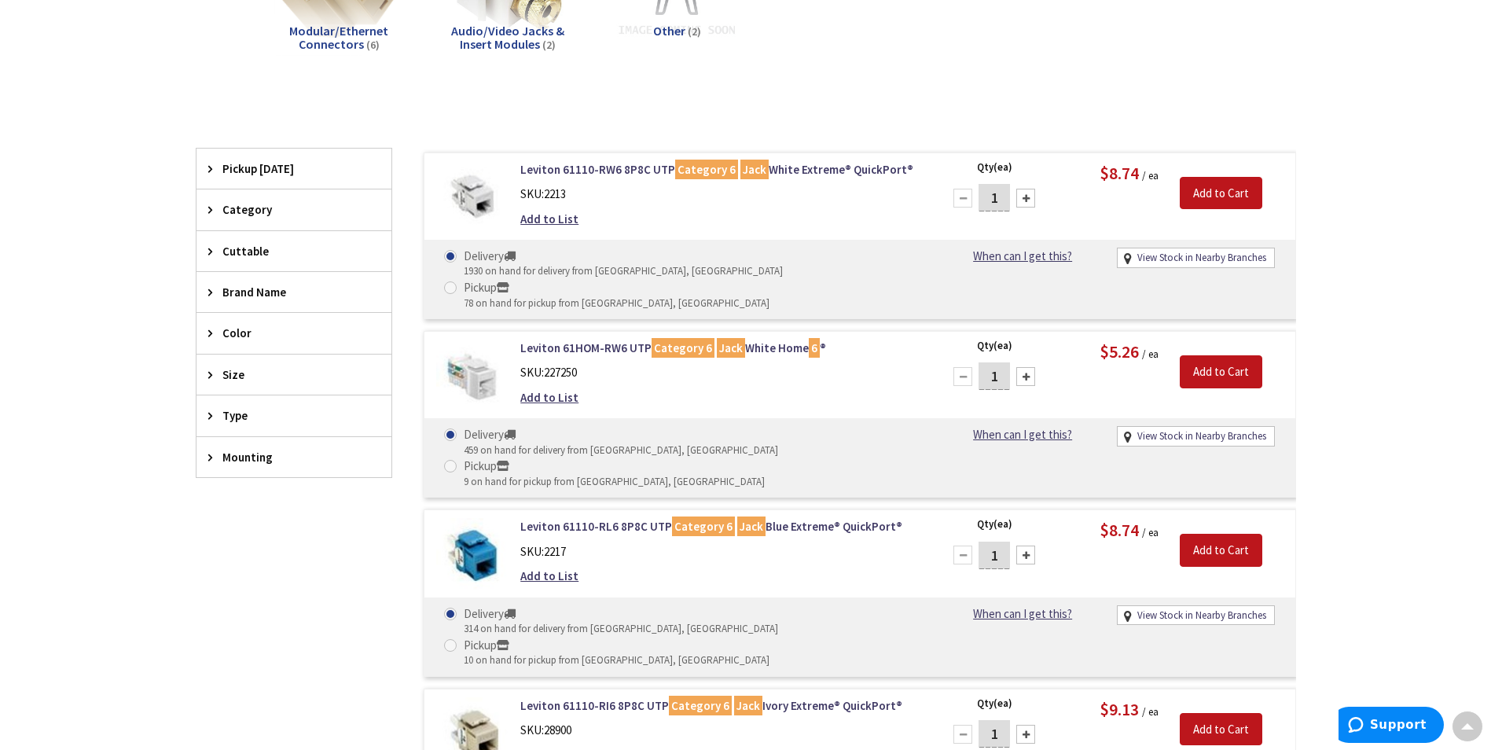
scroll to position [317, 0]
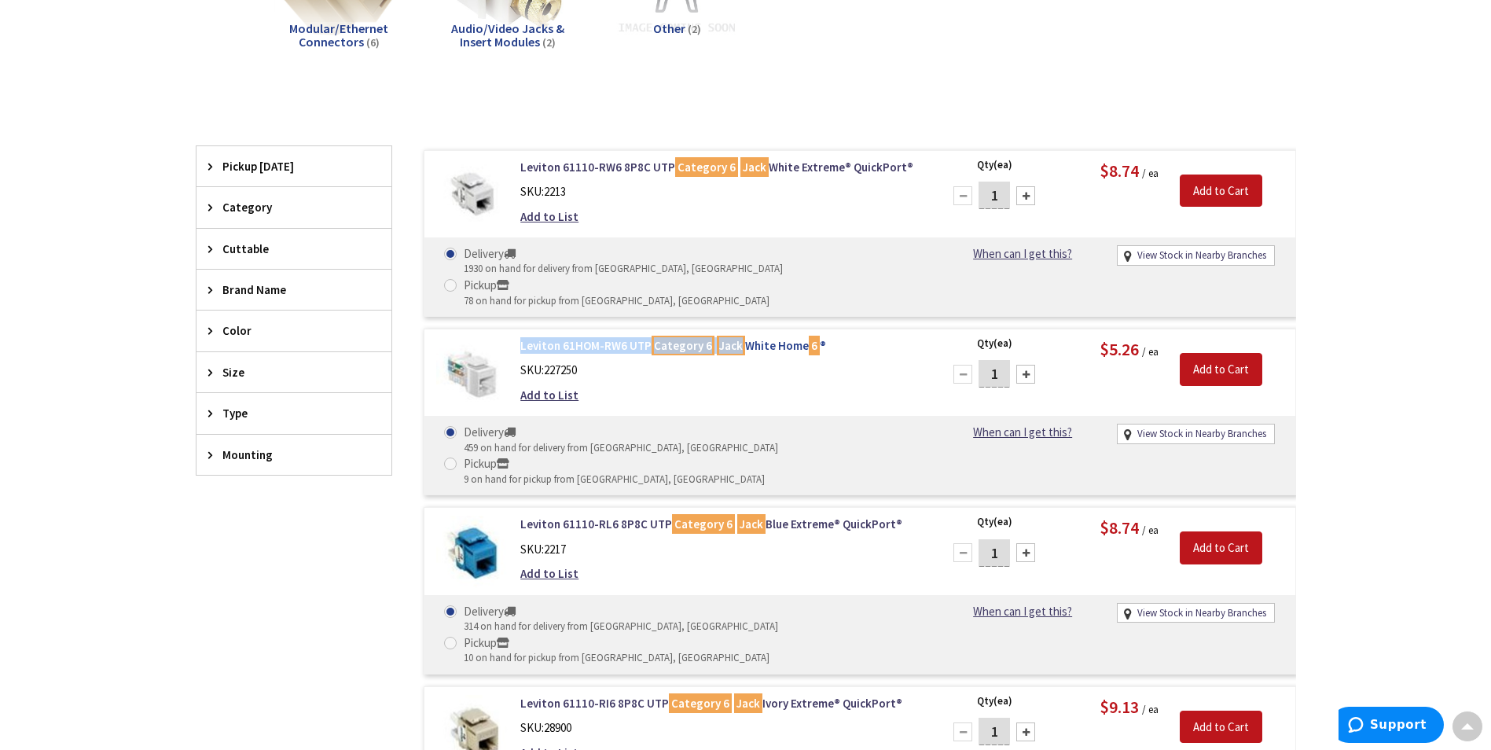
drag, startPoint x: 514, startPoint y: 311, endPoint x: 735, endPoint y: 315, distance: 220.9
click at [735, 337] on div "Leviton 61HOM-RW6 UTP Category 6 Jack White Home 6 ® SKU: 227250 Add to List" at bounding box center [721, 374] width 424 height 74
copy link "Leviton 61HOM-RW6 UTP Category 6 Jack"
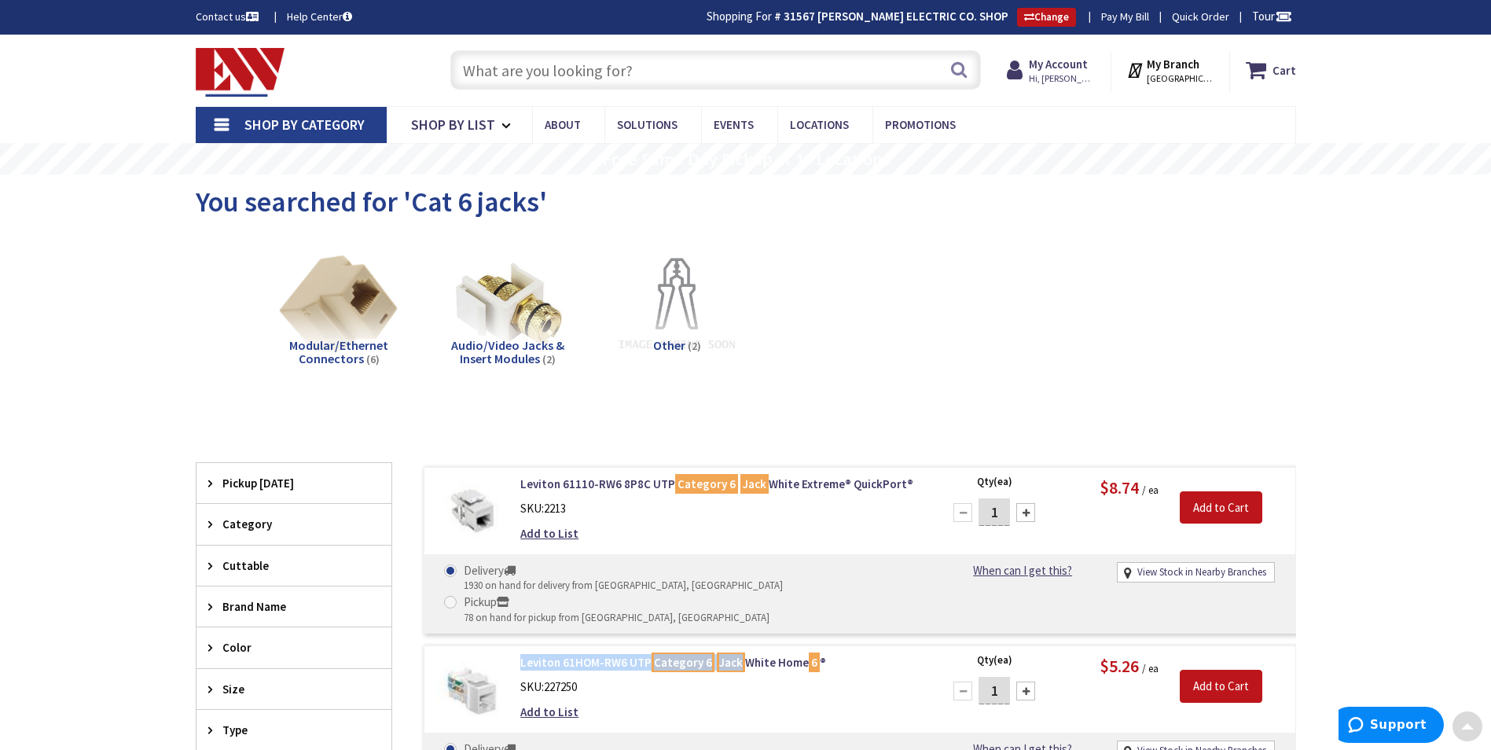
click at [528, 64] on input "text" at bounding box center [715, 69] width 531 height 39
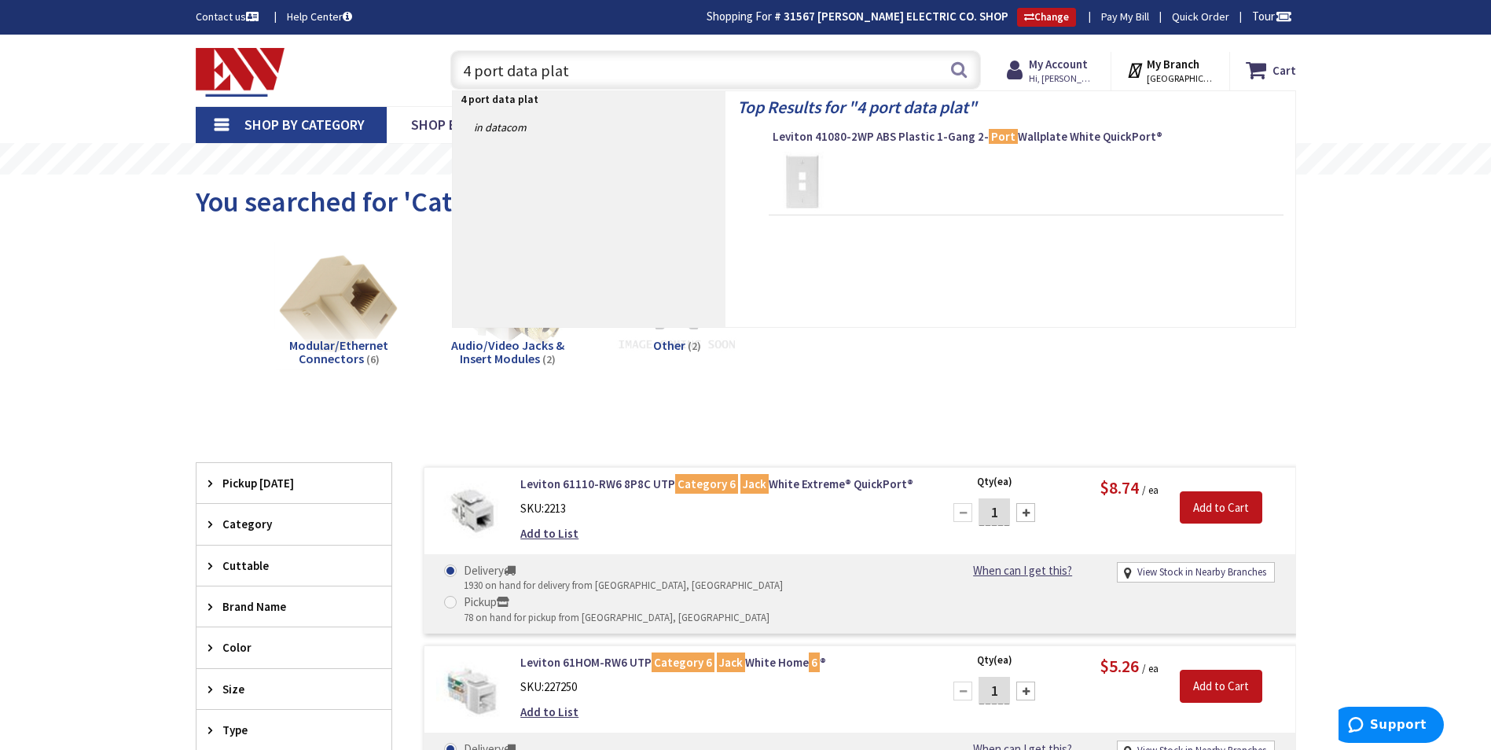
type input "4 port data plate"
